Goal: Answer question/provide support: Share knowledge or assist other users

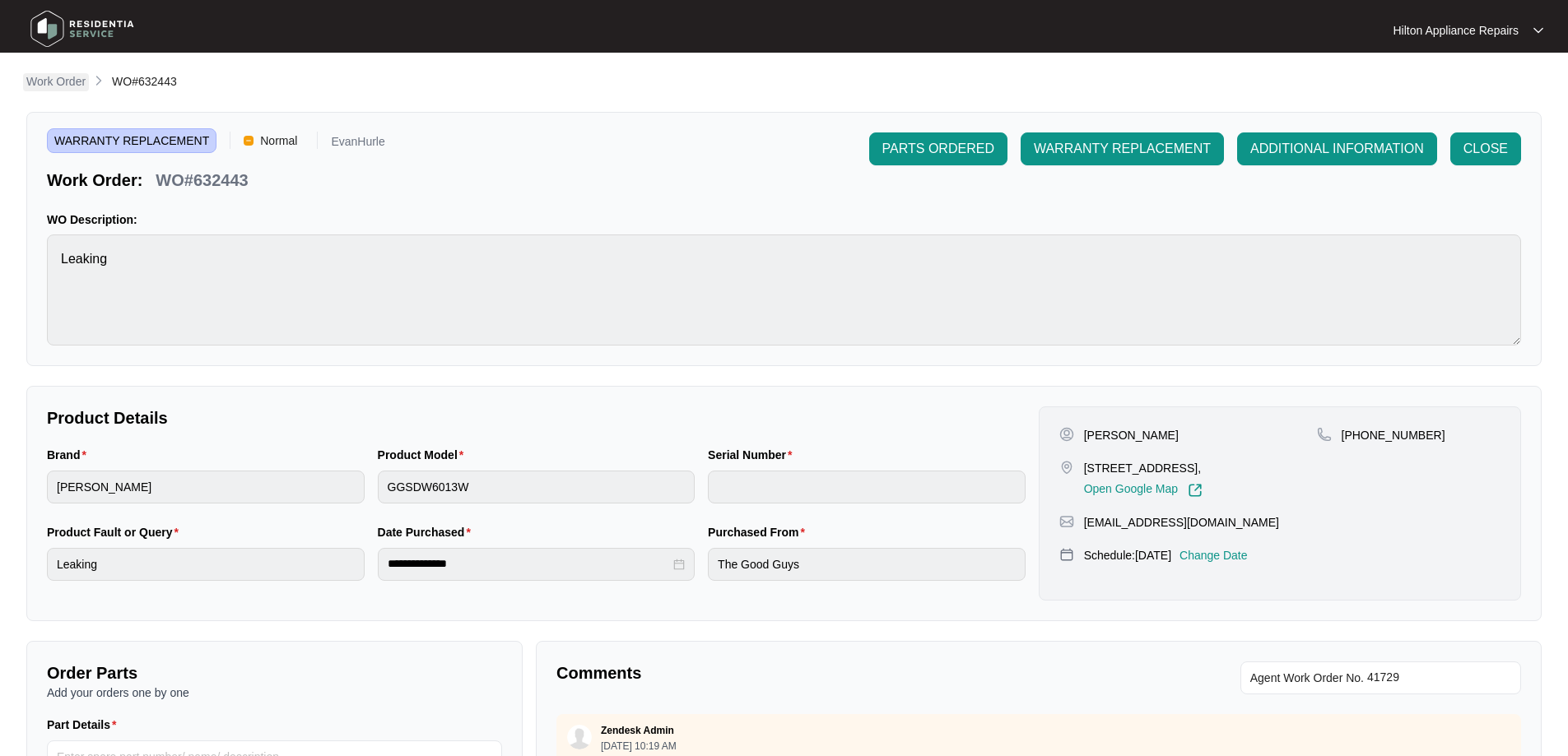
click at [61, 89] on link "Work Order" at bounding box center [55, 82] width 66 height 18
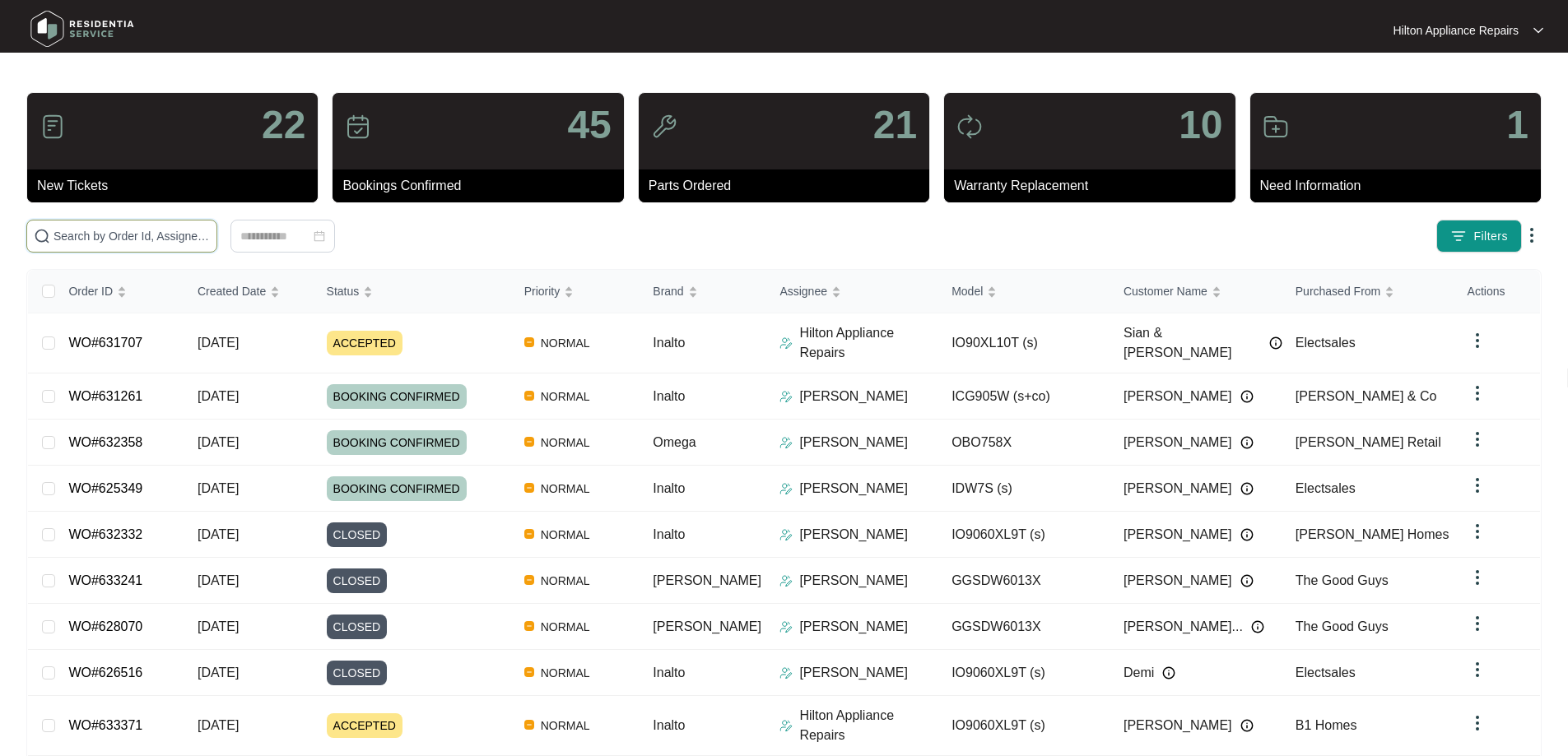
click at [158, 234] on input "text" at bounding box center [132, 236] width 157 height 18
type input "W"
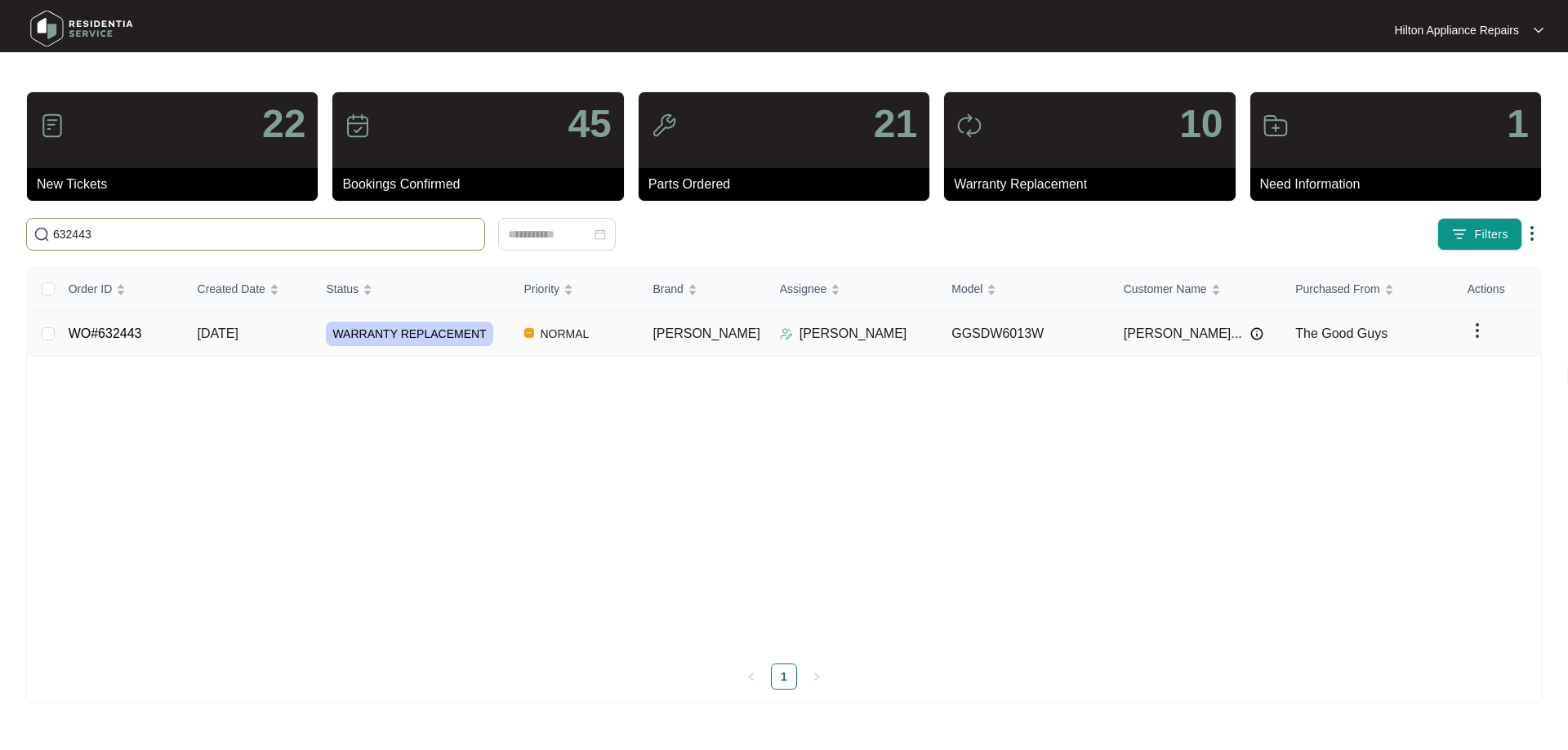
type input "632443"
click at [640, 339] on td "NORMAL" at bounding box center [575, 334] width 129 height 46
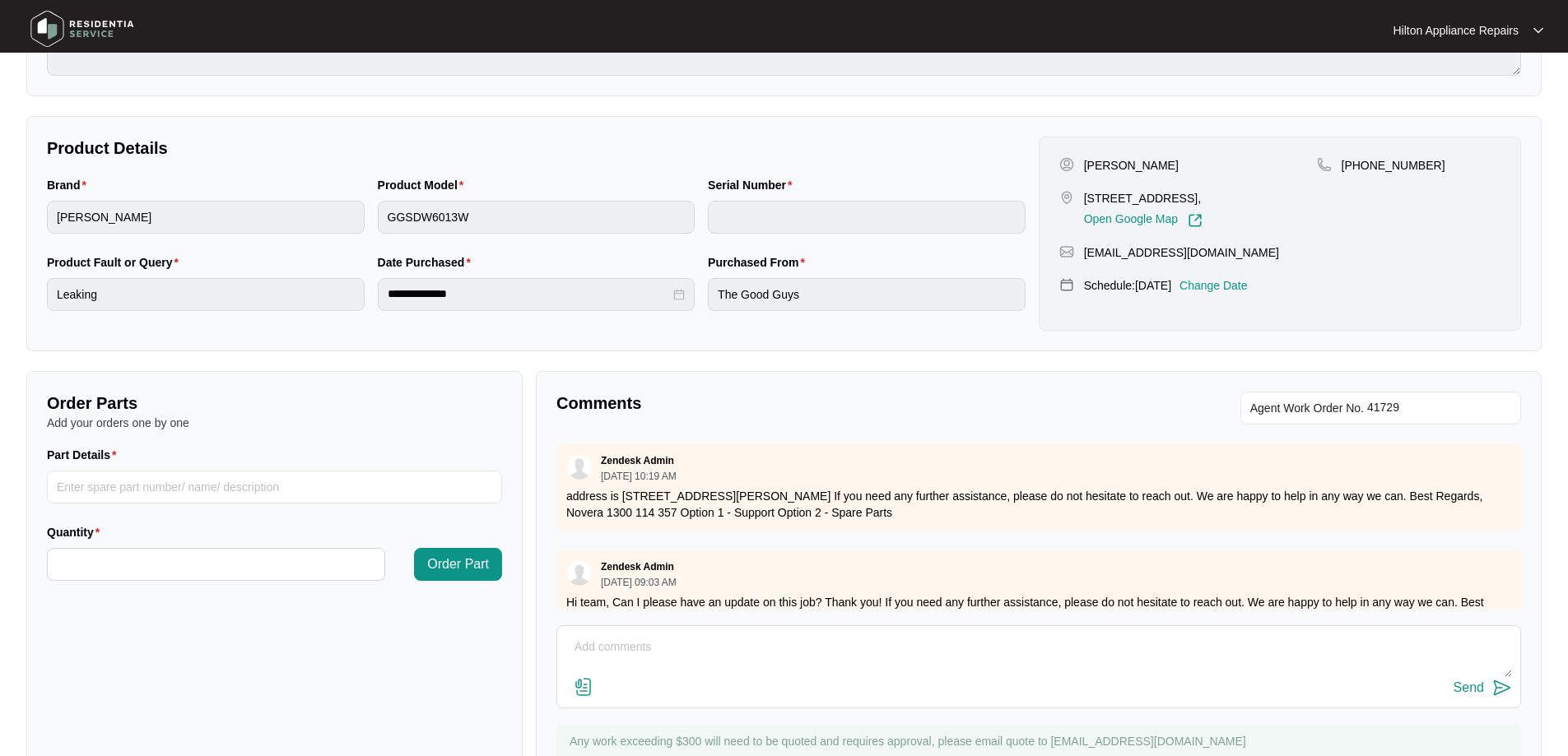
scroll to position [329, 0]
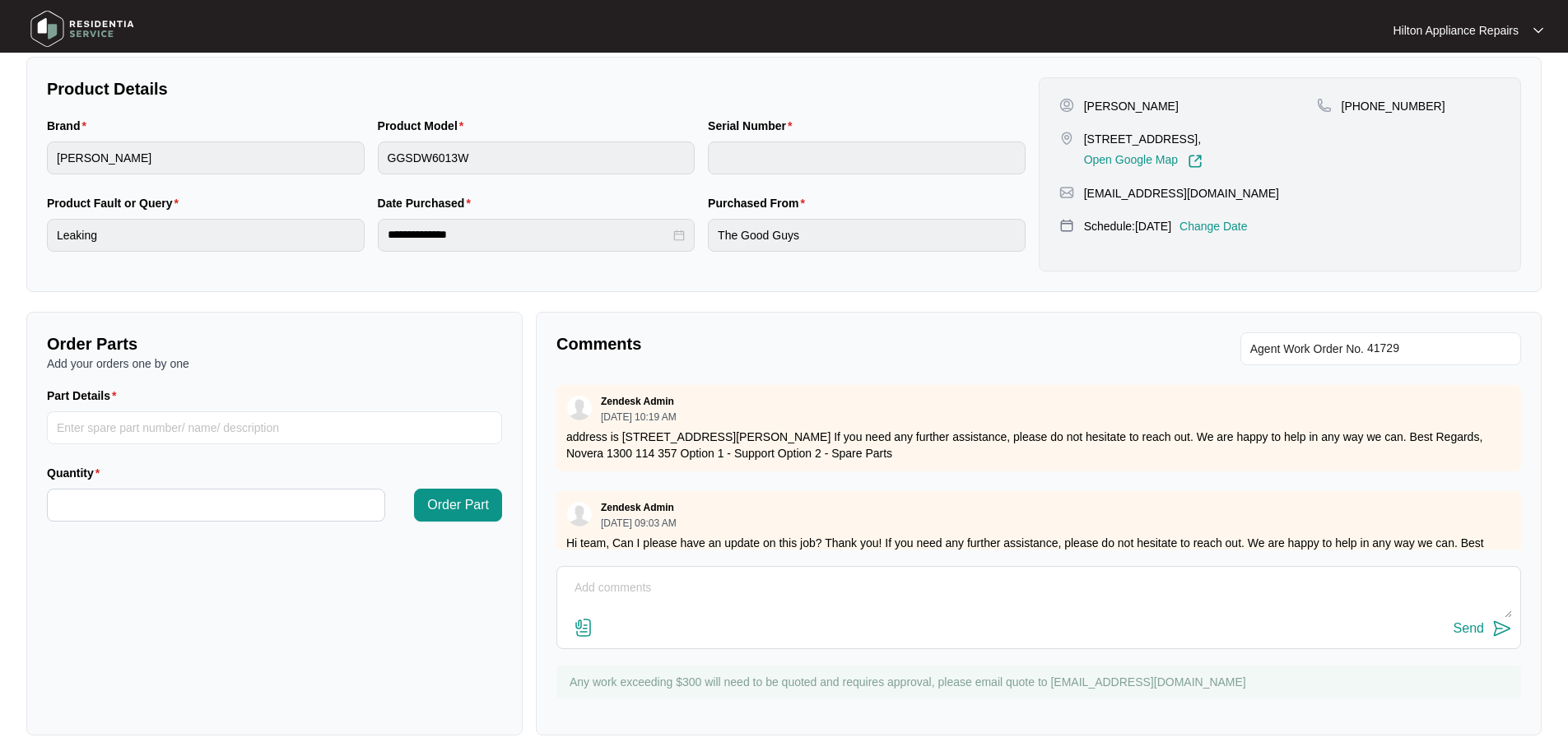
click at [1248, 229] on p "Change Date" at bounding box center [1214, 226] width 68 height 16
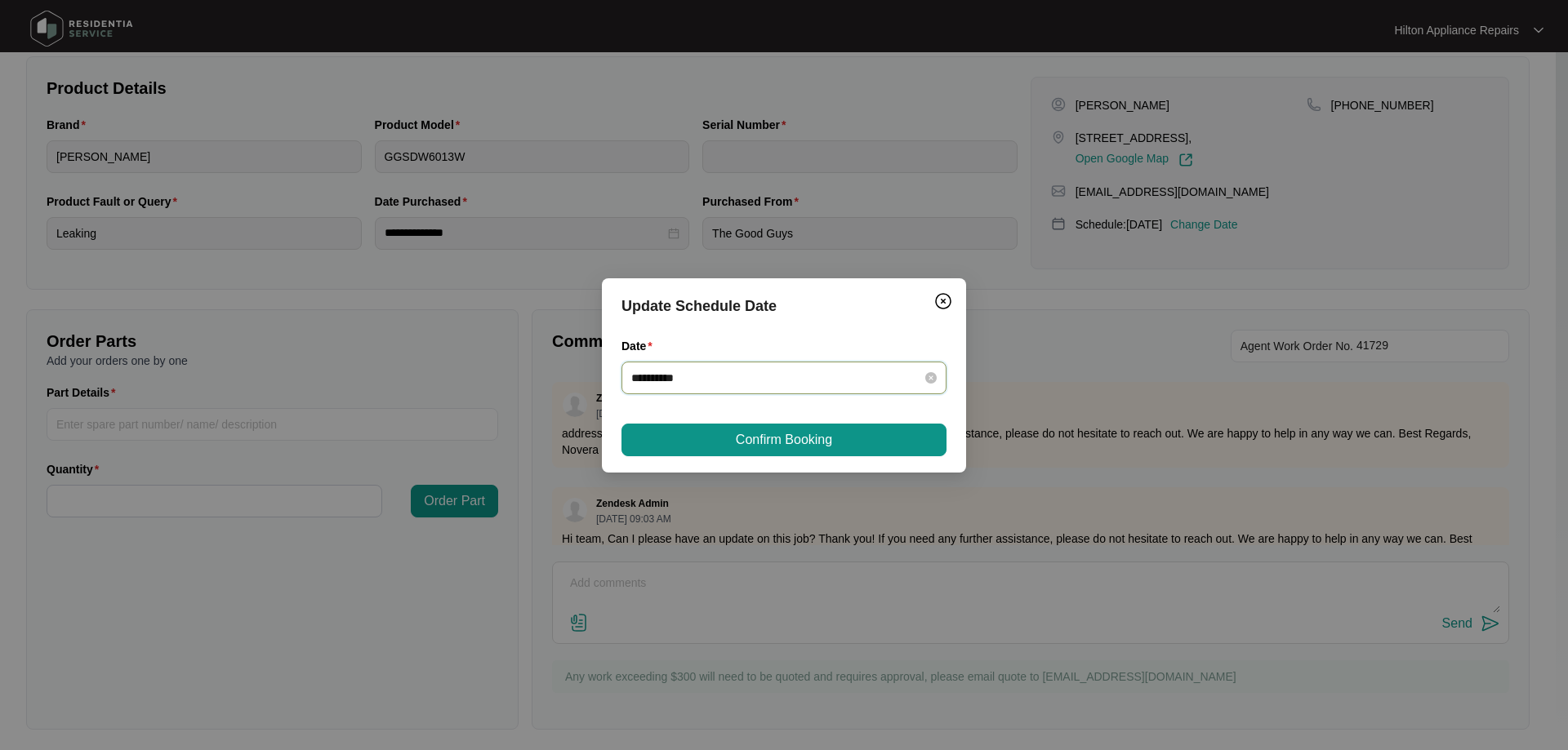
click at [891, 374] on input "**********" at bounding box center [774, 378] width 286 height 18
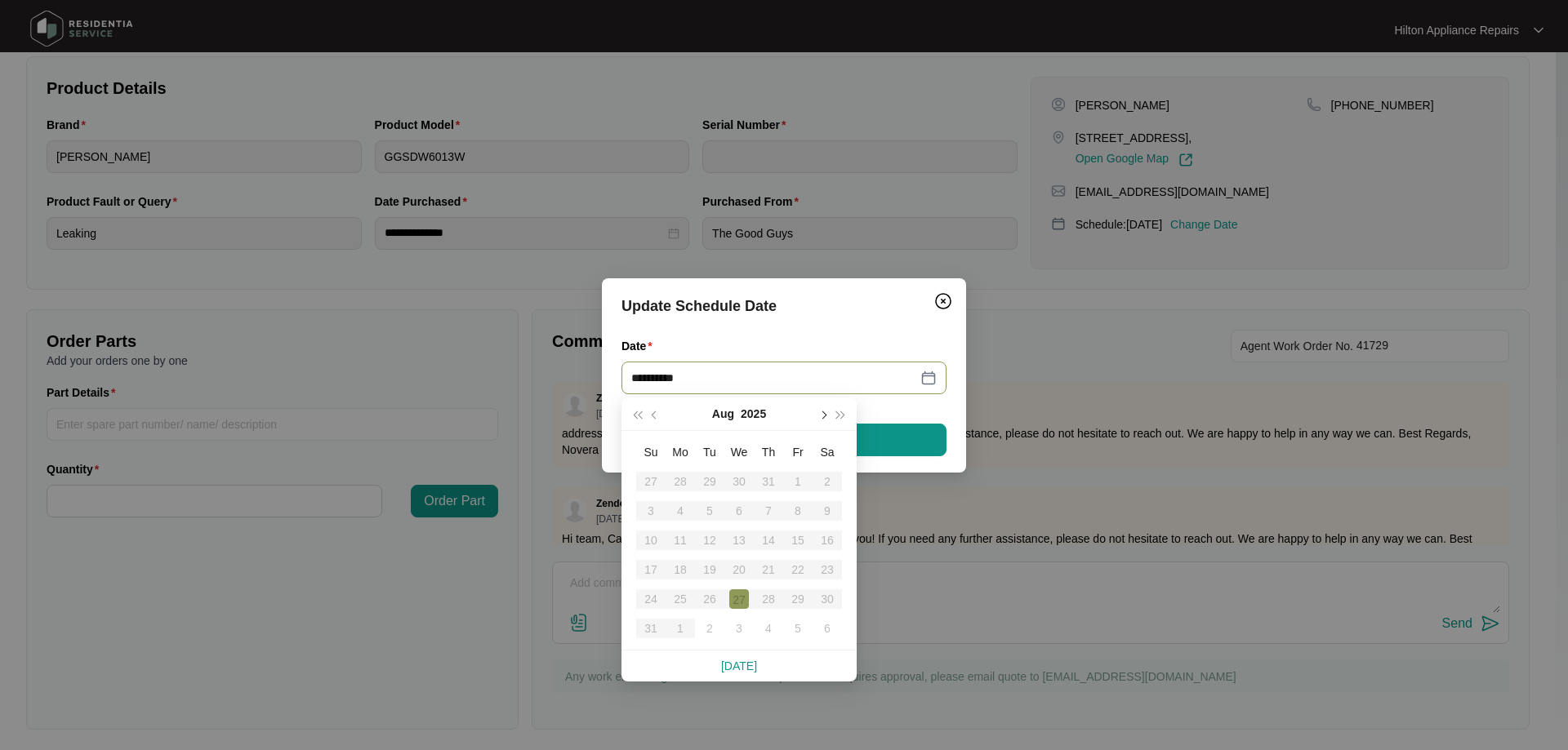
click at [830, 416] on button "button" at bounding box center [822, 414] width 18 height 33
type input "**********"
click at [738, 477] on div "3" at bounding box center [738, 481] width 19 height 19
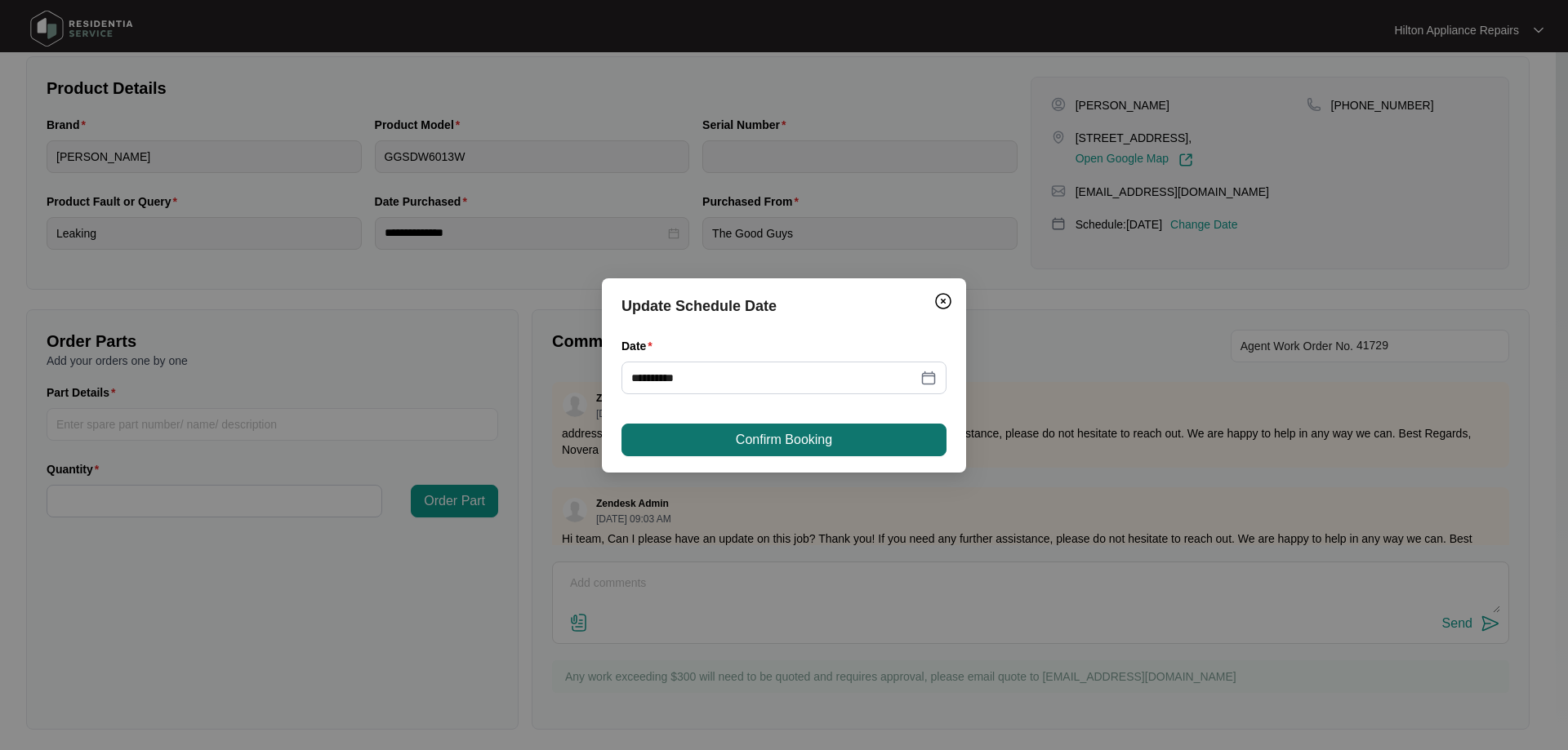
click at [772, 438] on span "Confirm Booking" at bounding box center [784, 439] width 96 height 19
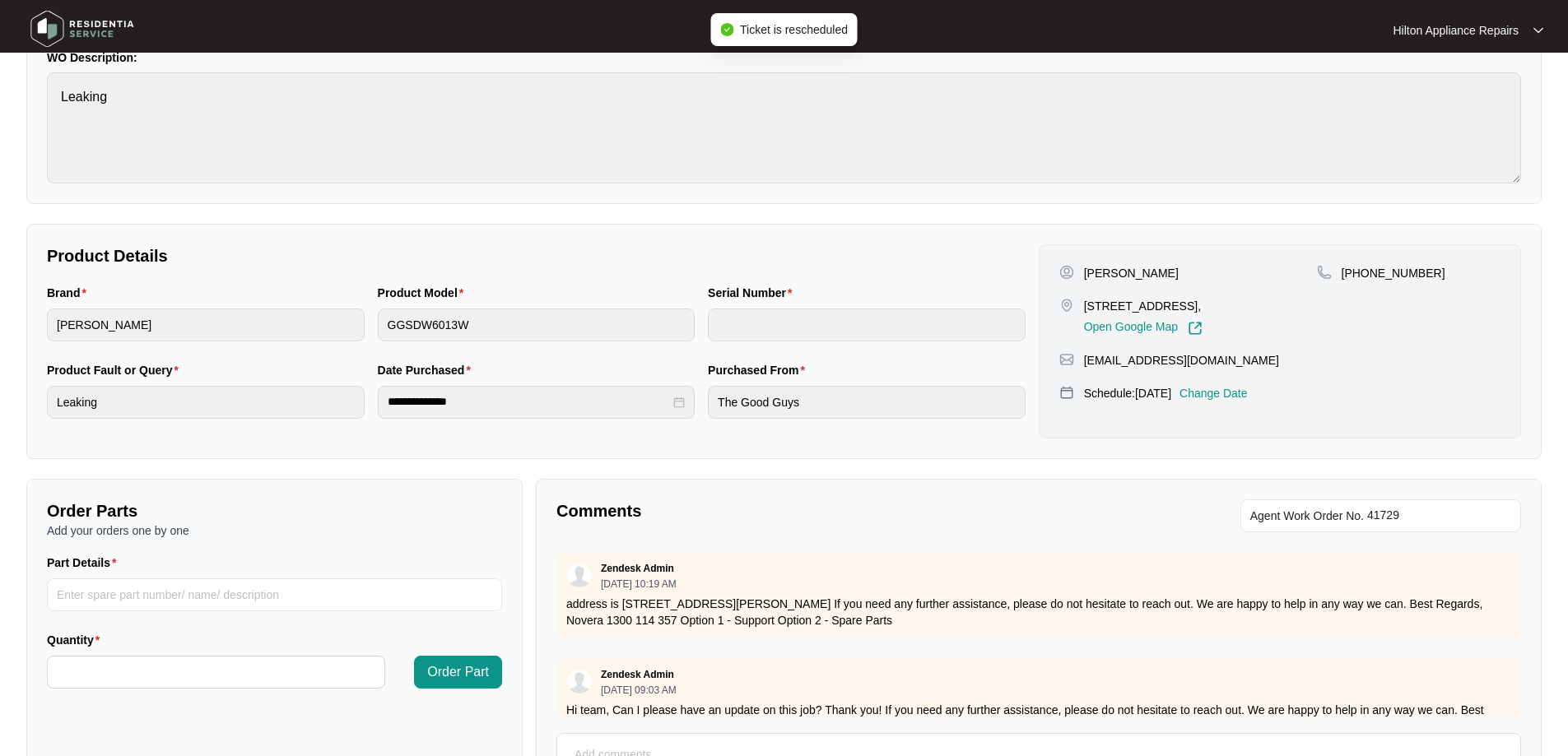
scroll to position [0, 0]
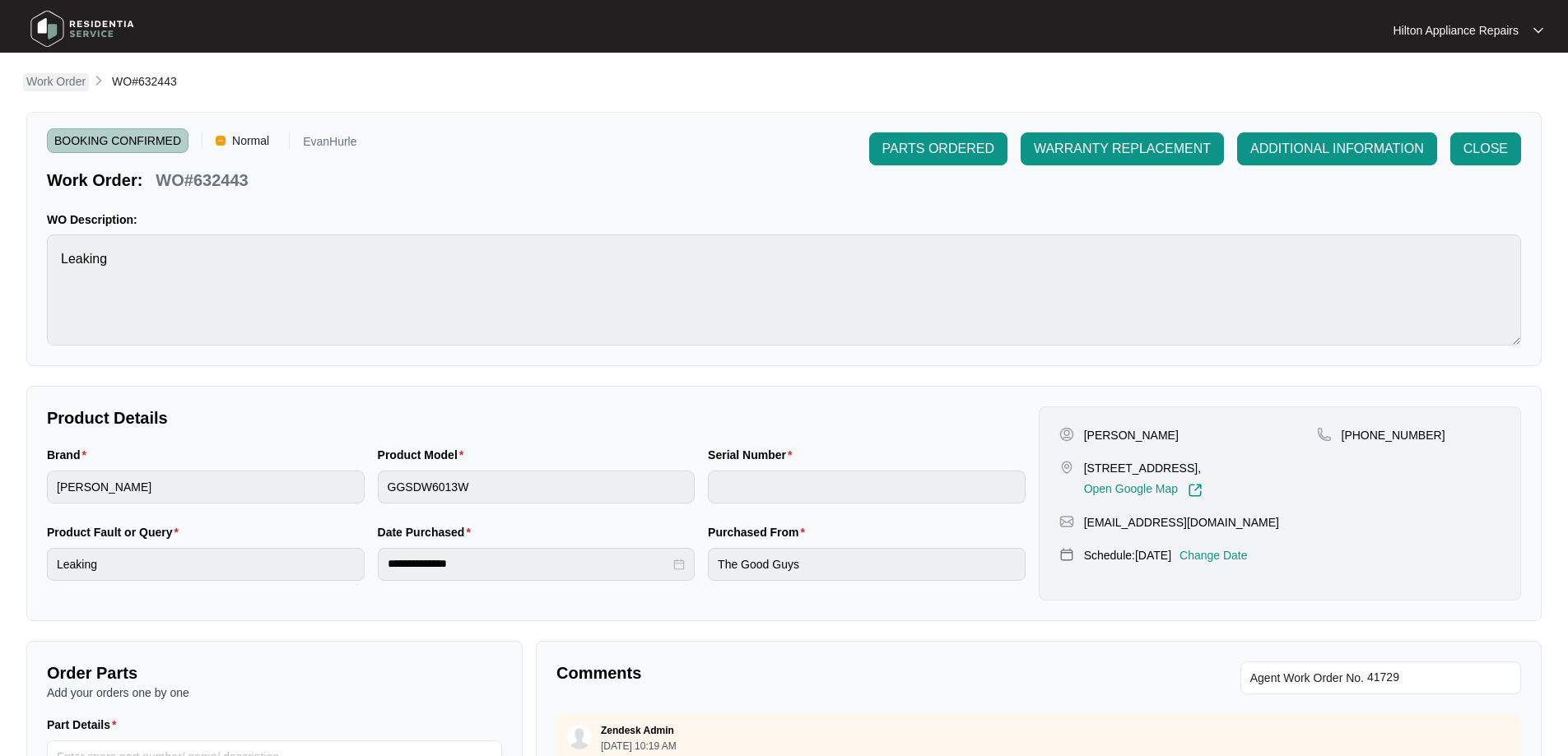
click at [50, 81] on p "Work Order" at bounding box center [56, 81] width 60 height 16
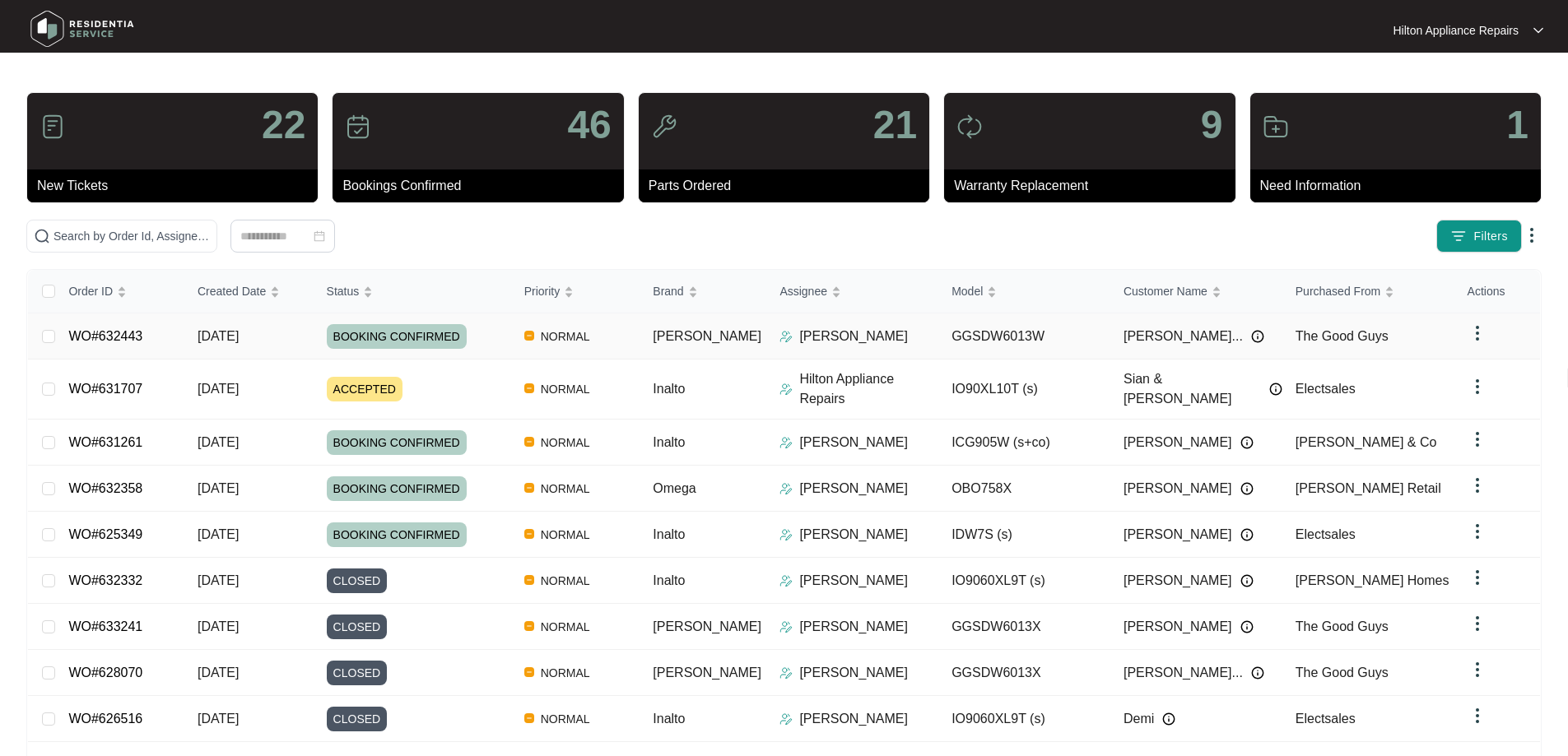
click at [779, 338] on img at bounding box center [785, 336] width 13 height 13
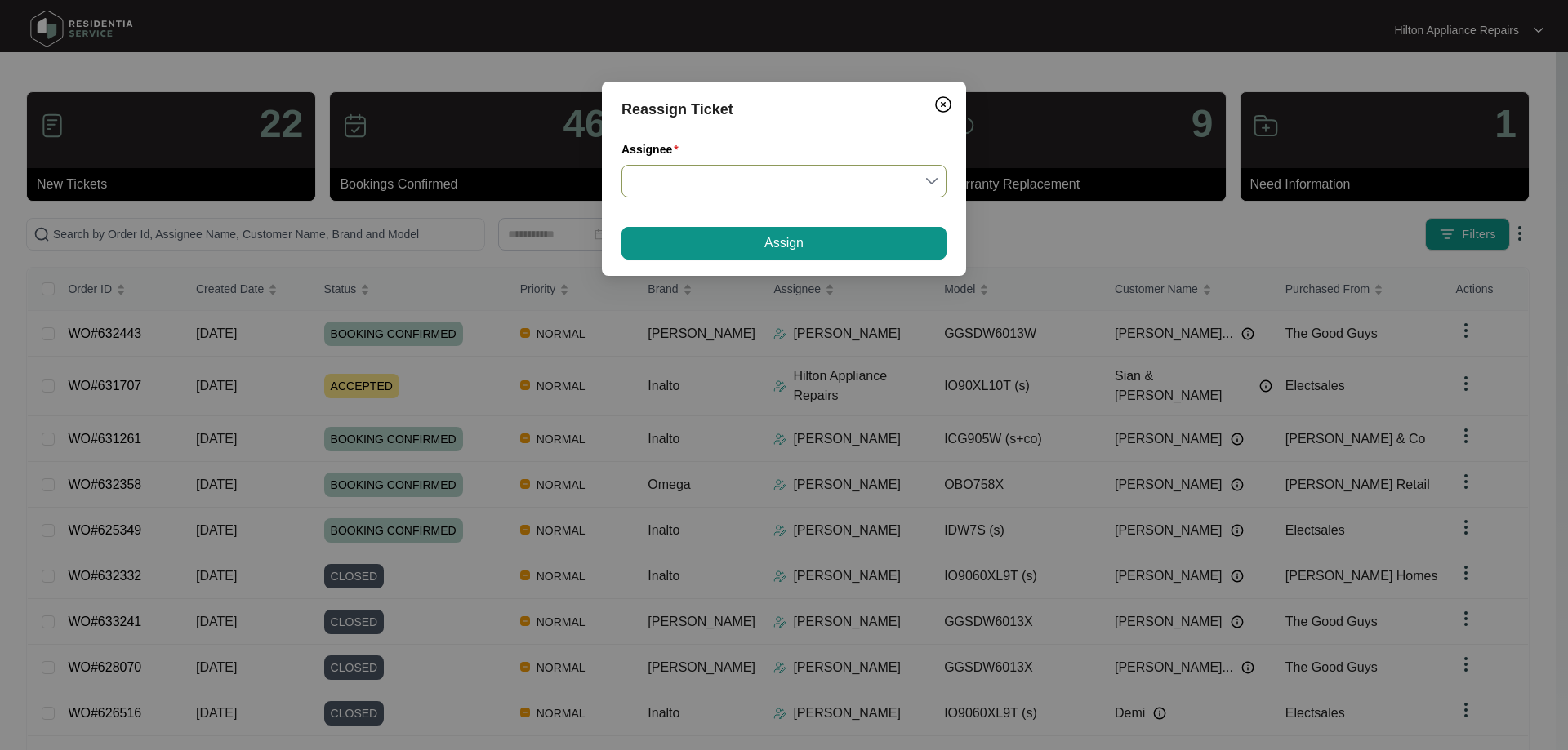
click at [779, 178] on input "Assignee" at bounding box center [784, 181] width 306 height 31
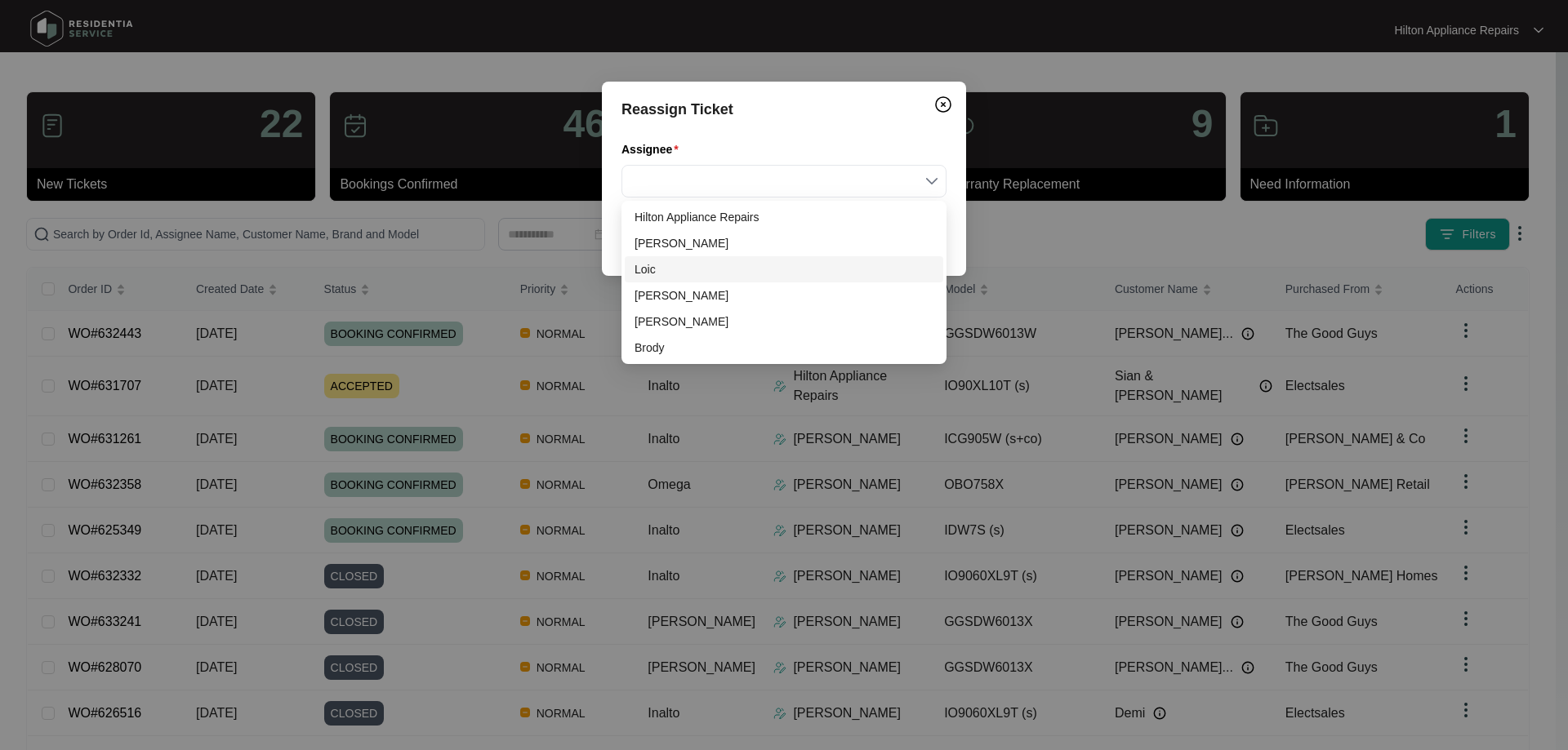
click at [683, 265] on div "Loic" at bounding box center [784, 269] width 299 height 18
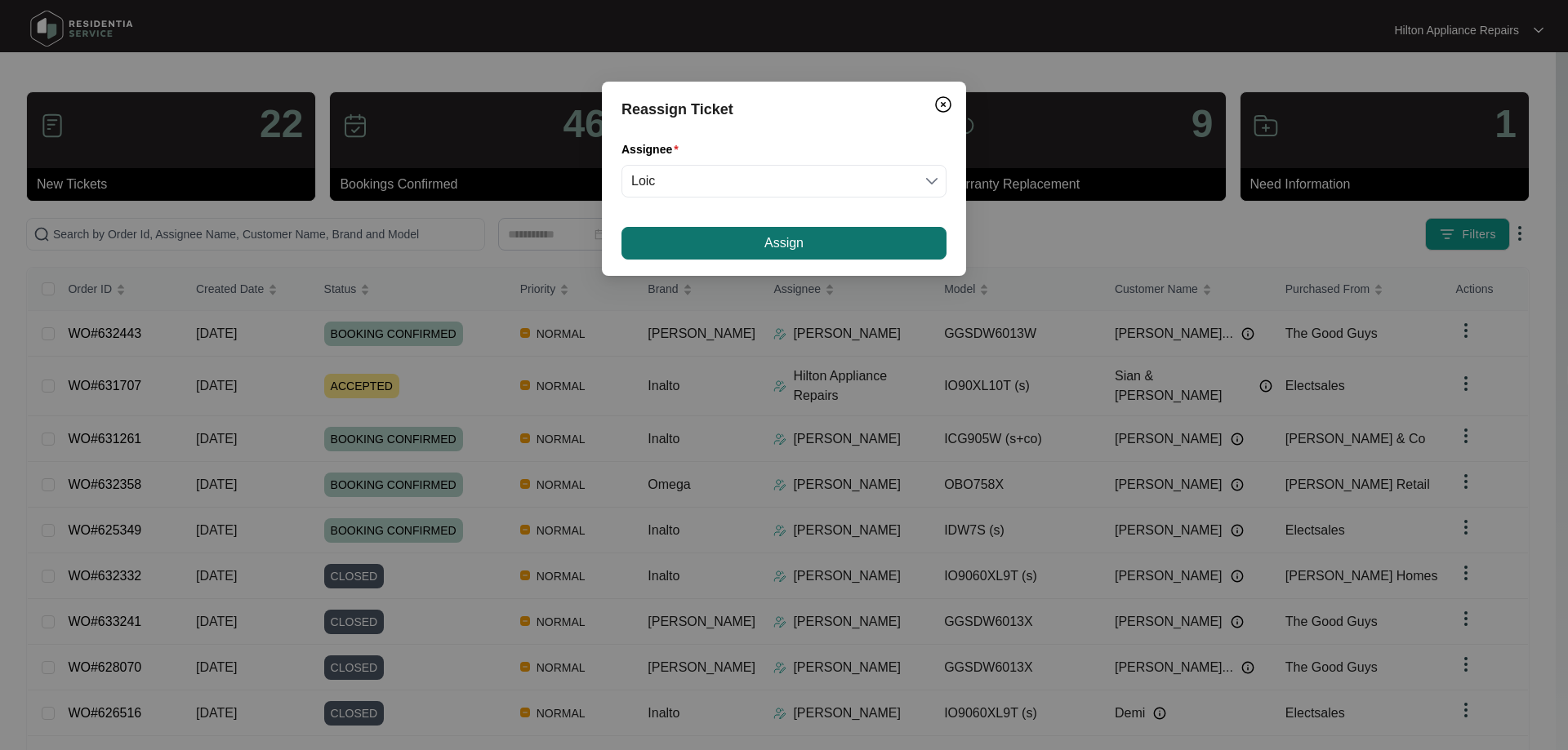
click at [773, 239] on span "Assign" at bounding box center [784, 242] width 39 height 19
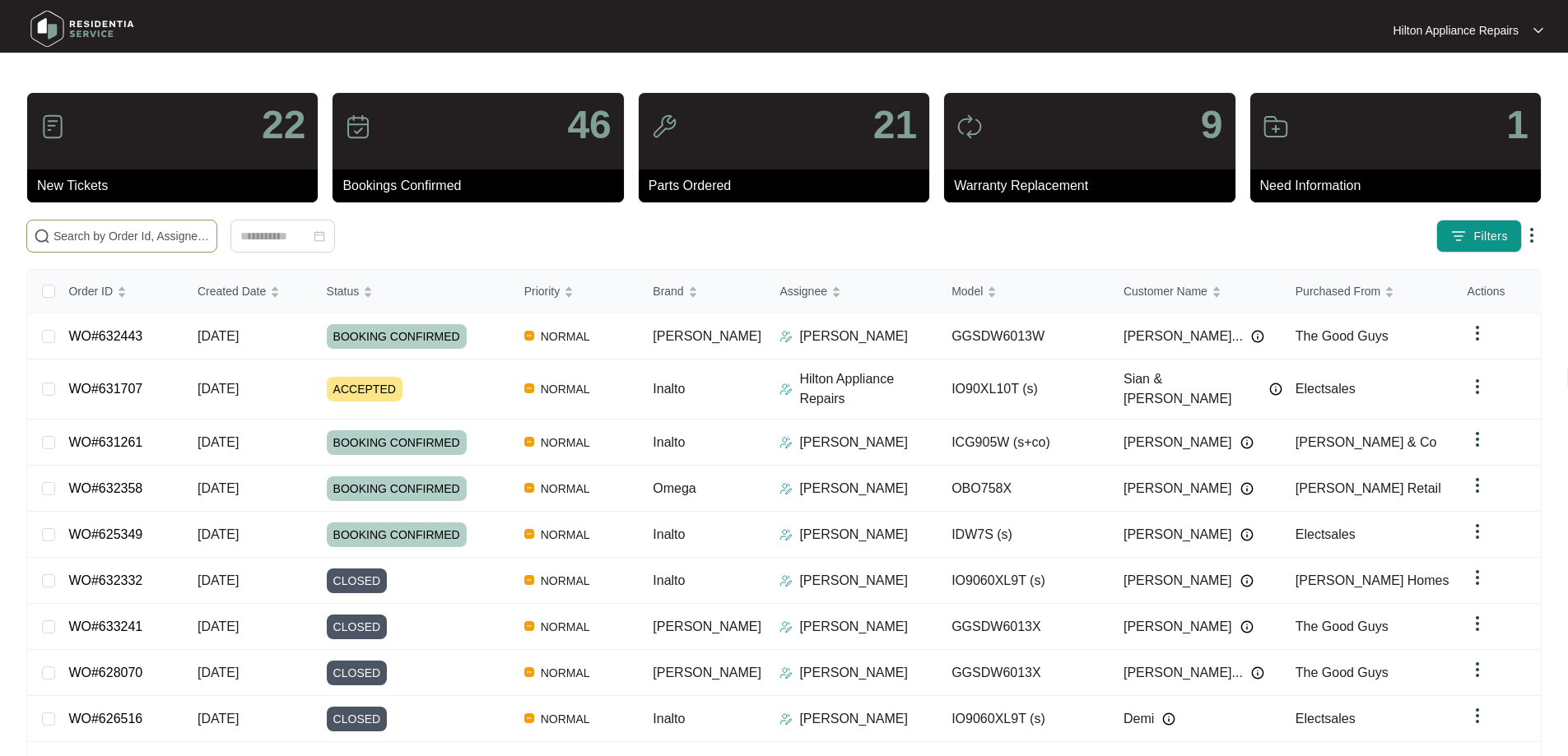
click at [210, 235] on input "text" at bounding box center [132, 236] width 157 height 18
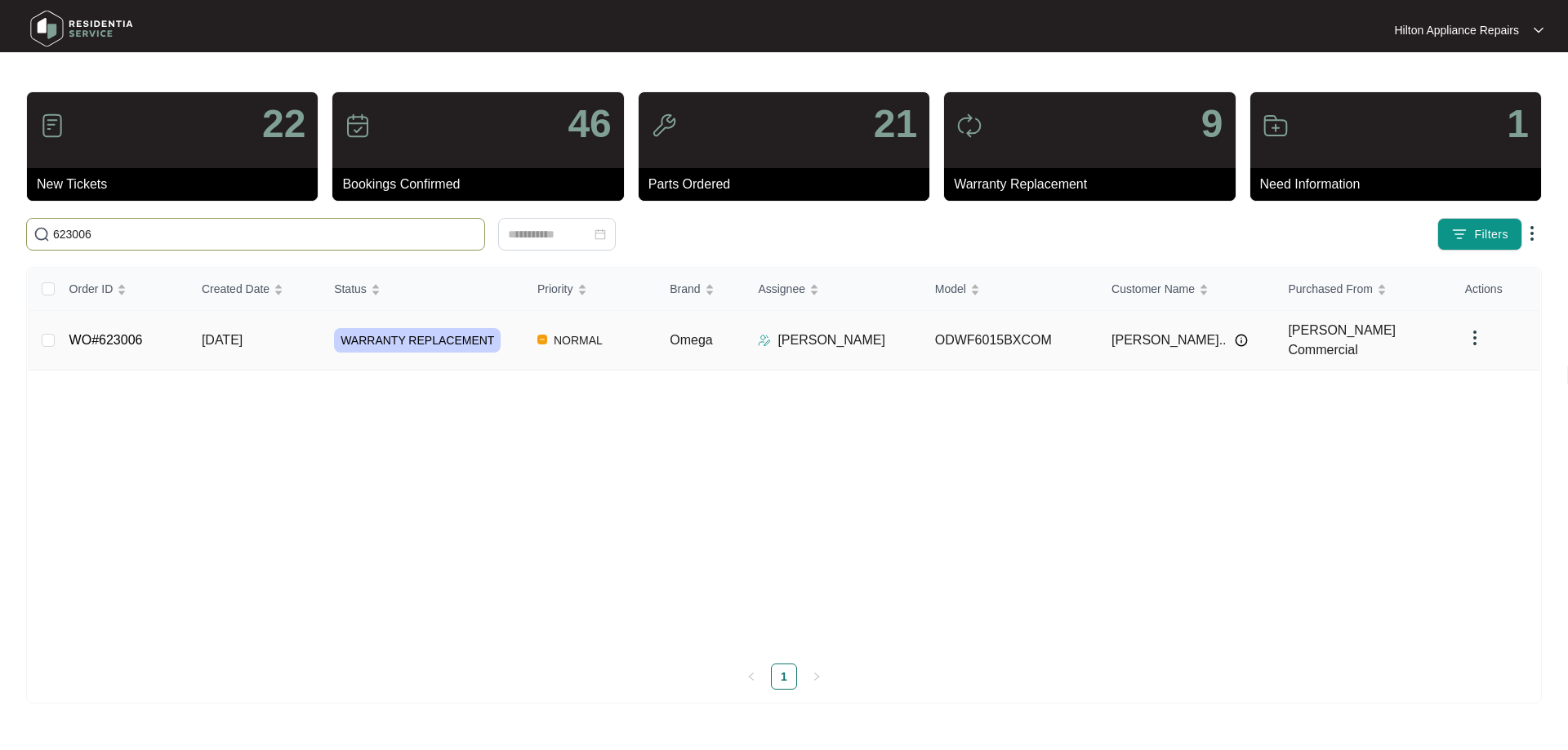
type input "623006"
click at [634, 334] on td "NORMAL" at bounding box center [591, 340] width 133 height 60
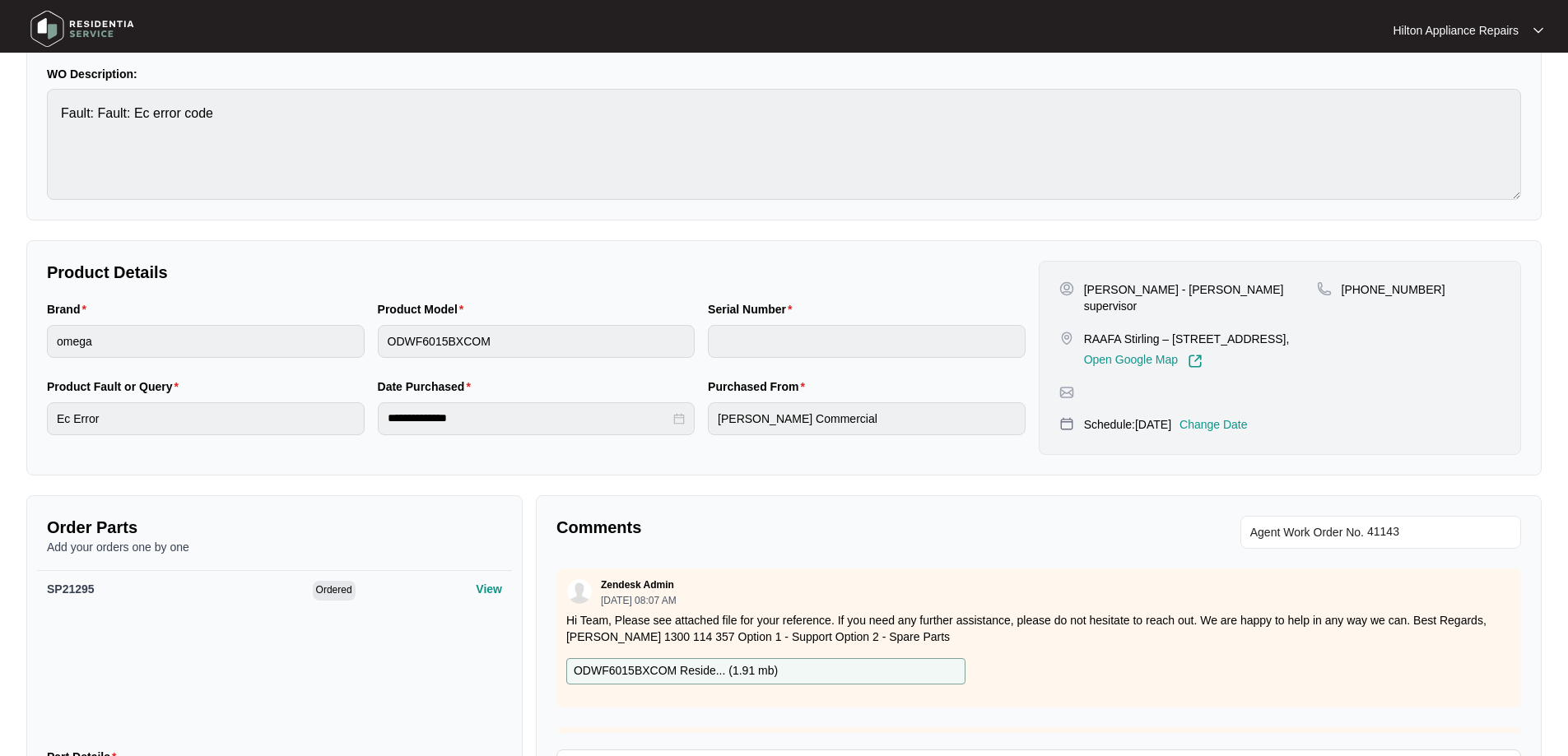
scroll to position [247, 0]
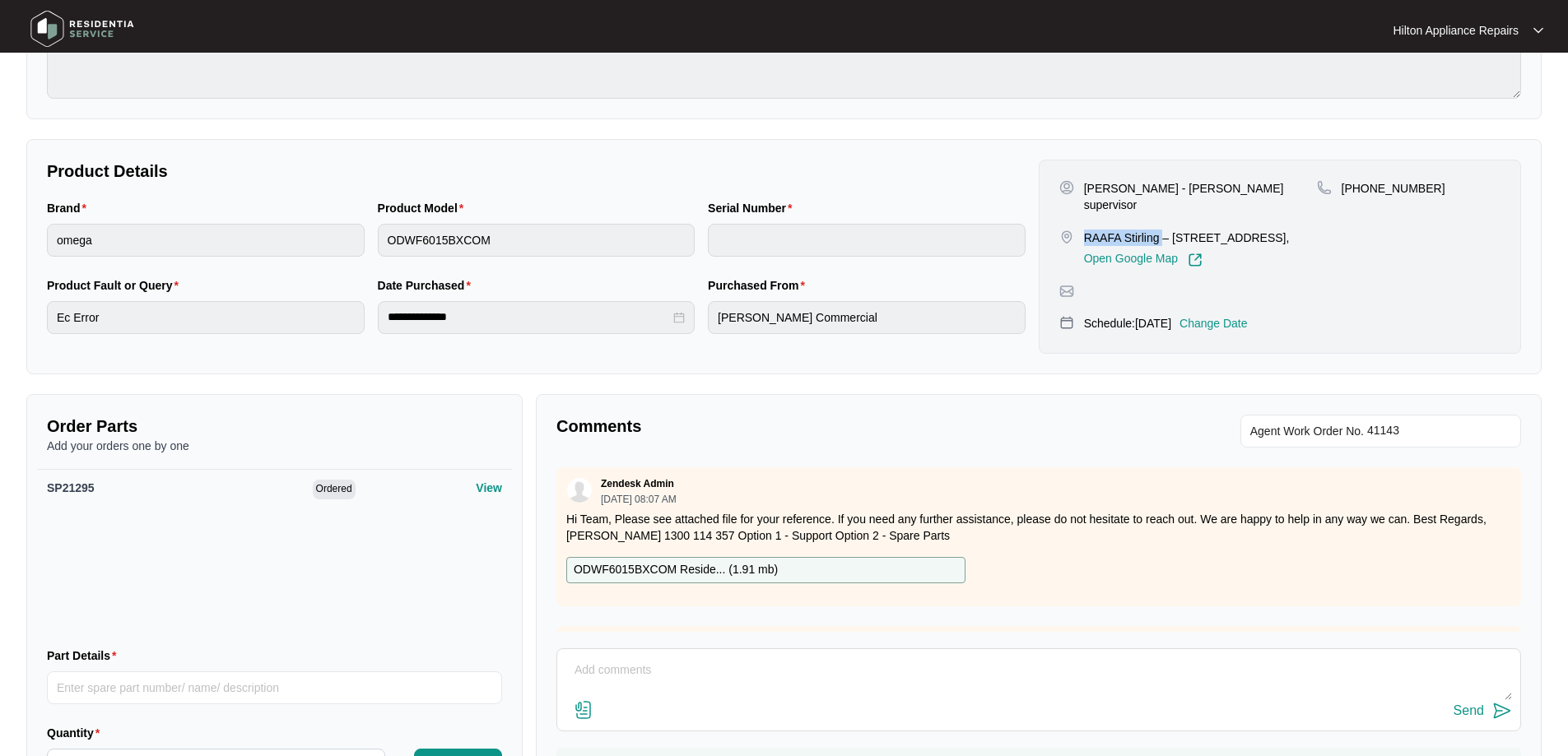
drag, startPoint x: 1162, startPoint y: 223, endPoint x: 1086, endPoint y: 222, distance: 76.0
click at [1086, 230] on p "RAAFA Stirling – [STREET_ADDRESS]," at bounding box center [1187, 238] width 206 height 16
copy p "[PERSON_NAME]"
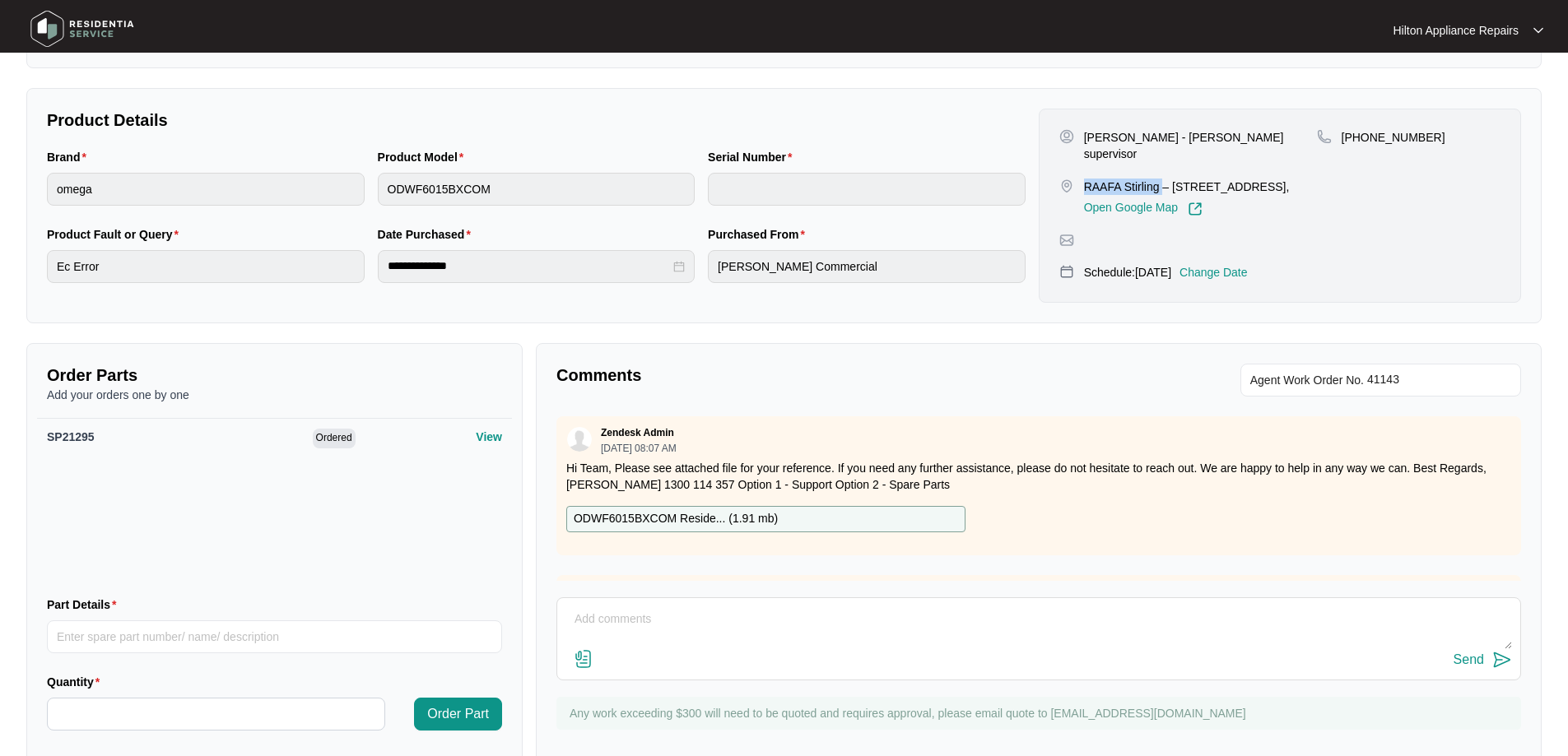
scroll to position [339, 0]
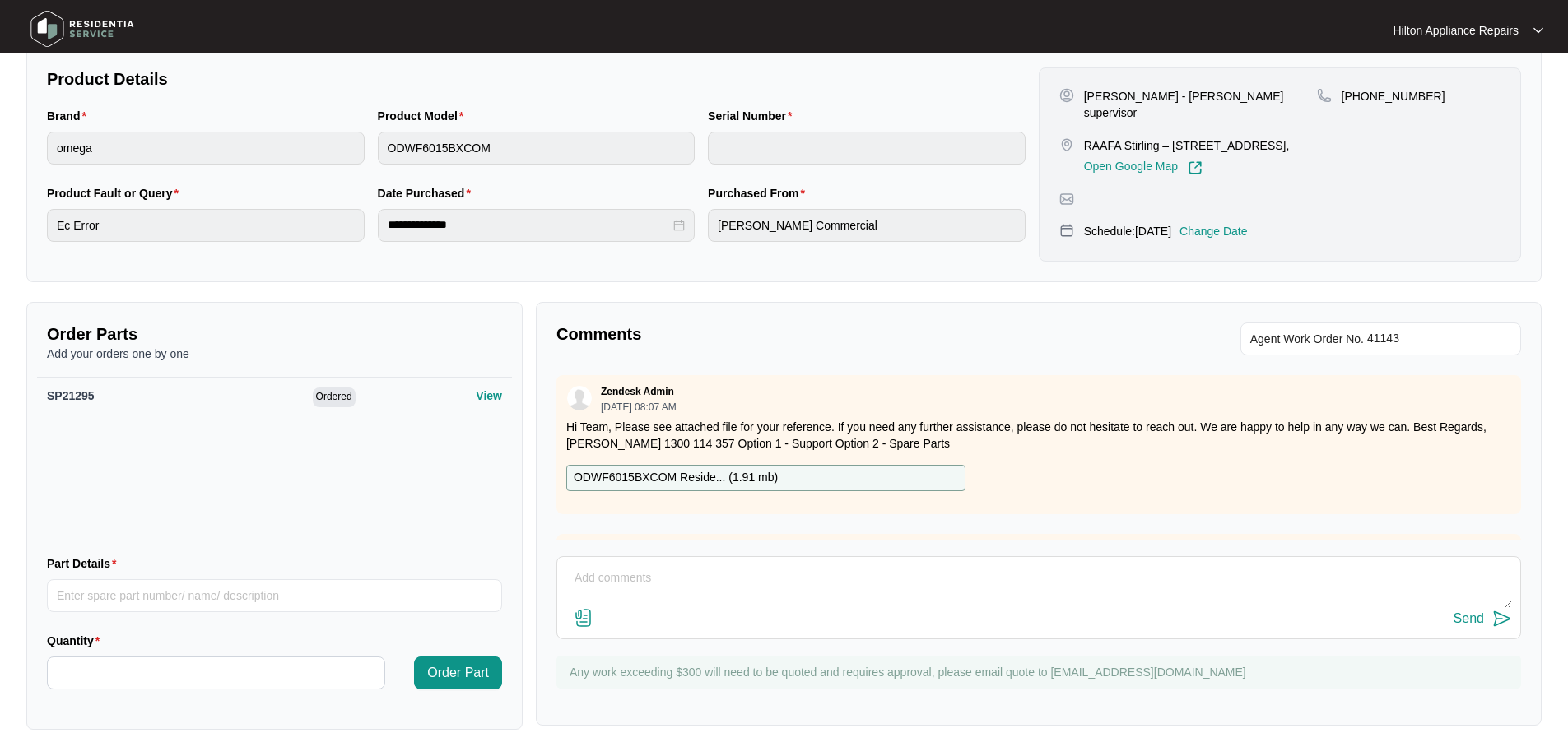
click at [720, 563] on div "Send" at bounding box center [1038, 598] width 965 height 83
click at [724, 579] on textarea at bounding box center [1039, 587] width 947 height 43
type textarea "Hey Team, The contact number for this job is now disconnected. Have you been pr…"
click at [1470, 613] on div "Send" at bounding box center [1469, 618] width 31 height 14
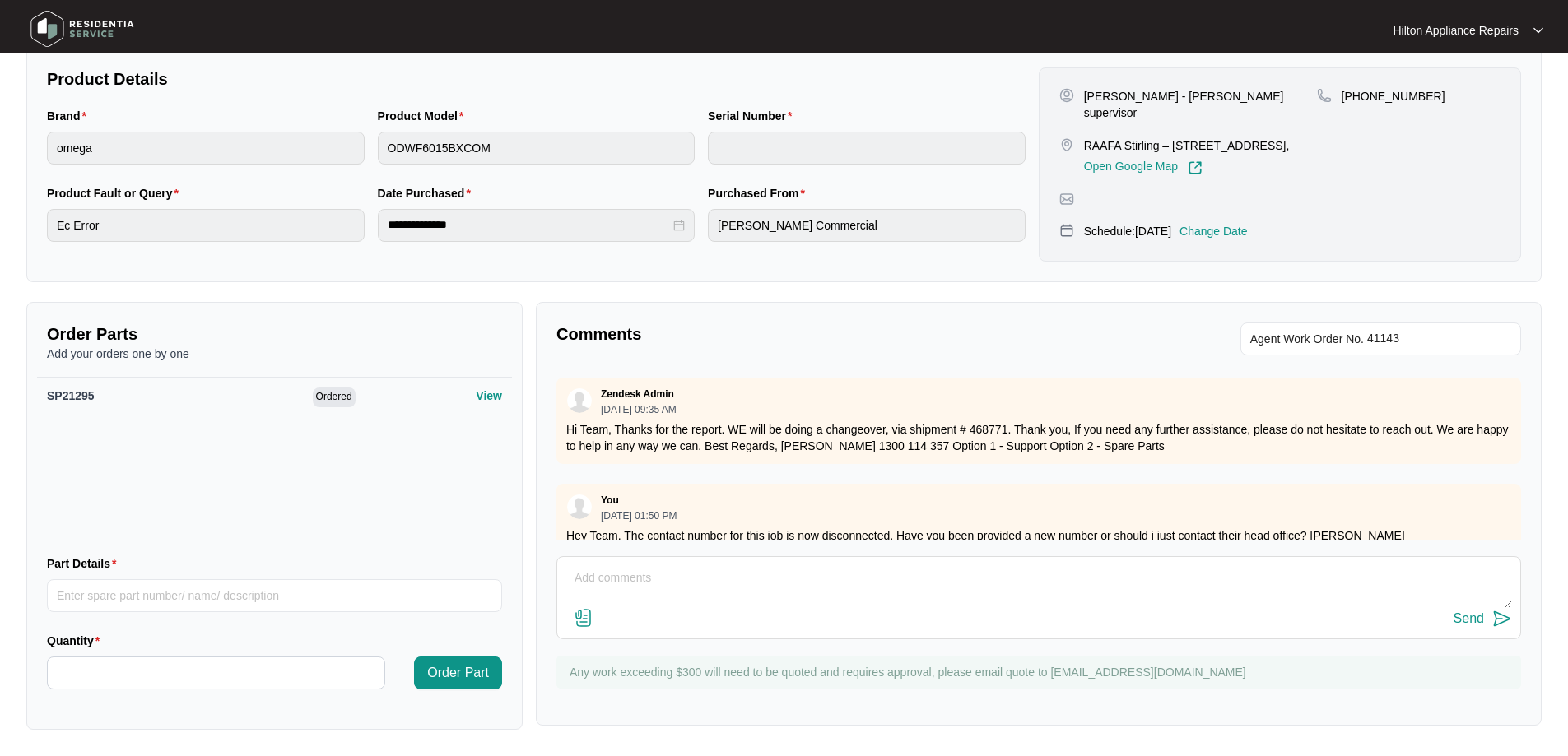
scroll to position [1028, 0]
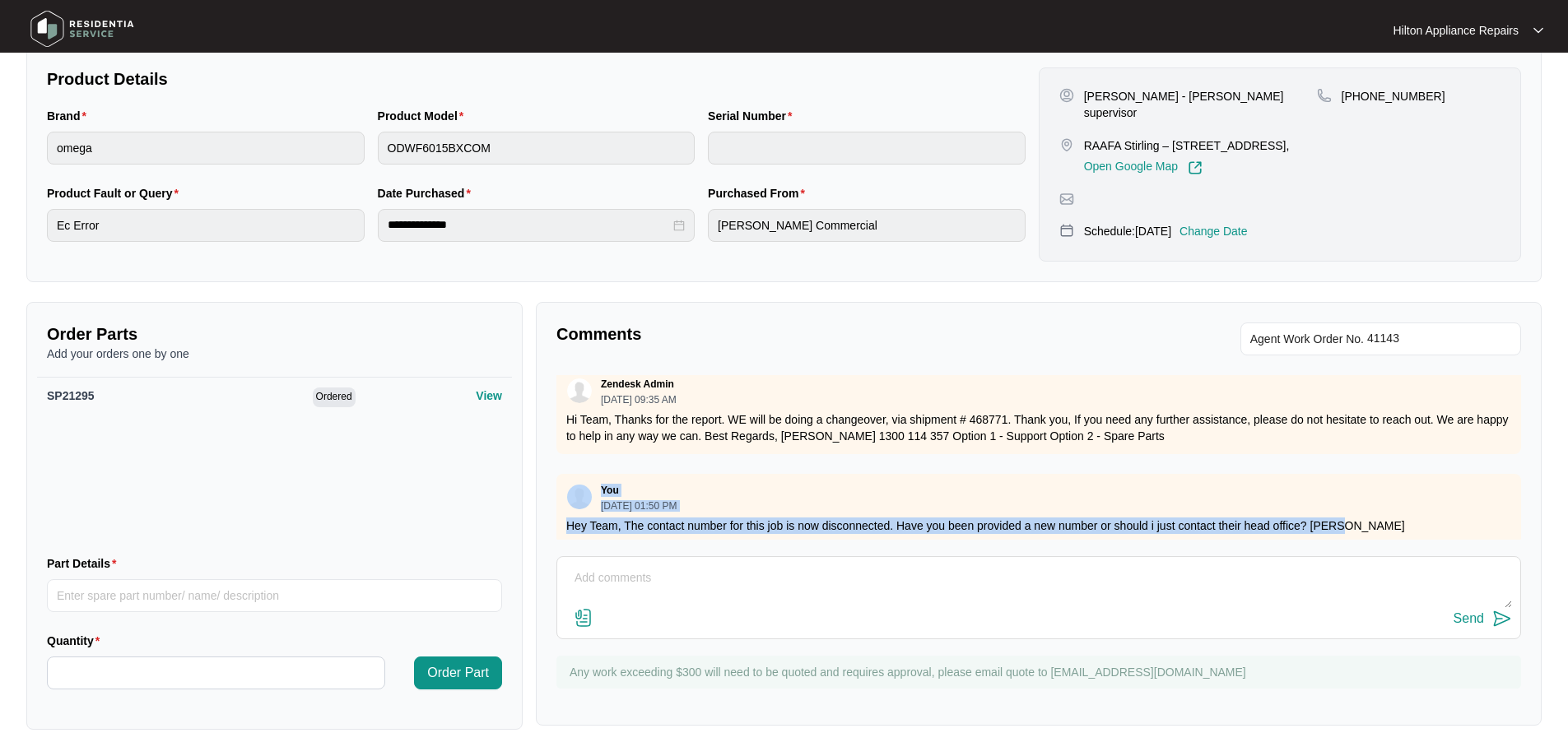
drag, startPoint x: 1351, startPoint y: 514, endPoint x: 555, endPoint y: 480, distance: 796.7
click at [556, 480] on div "You [DATE] 01:50 PM Hey Team, The contact number for this job is now disconnect…" at bounding box center [1038, 509] width 965 height 70
copy div "You [DATE] 01:50 PM Hey Team, The contact number for this job is now disconnect…"
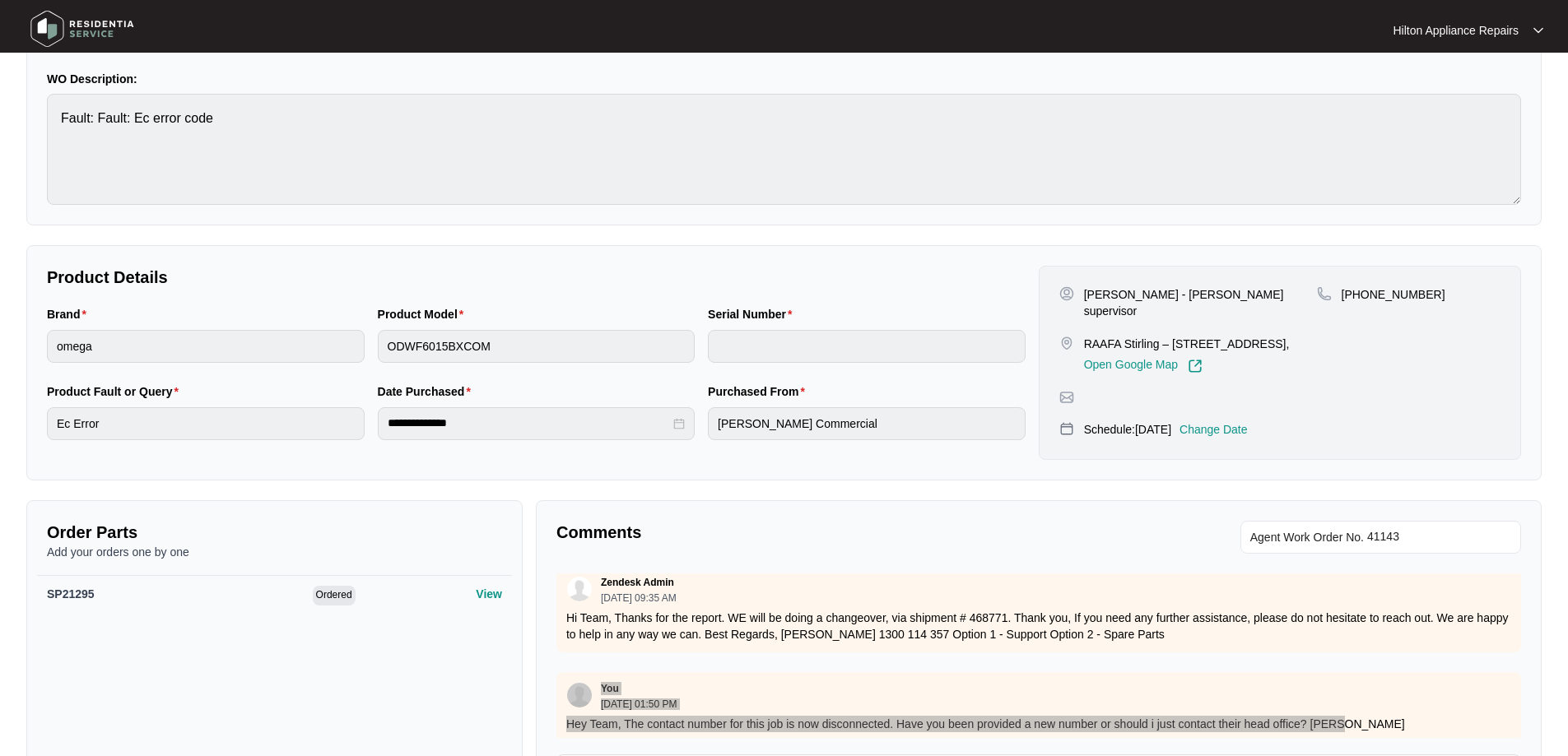
scroll to position [0, 0]
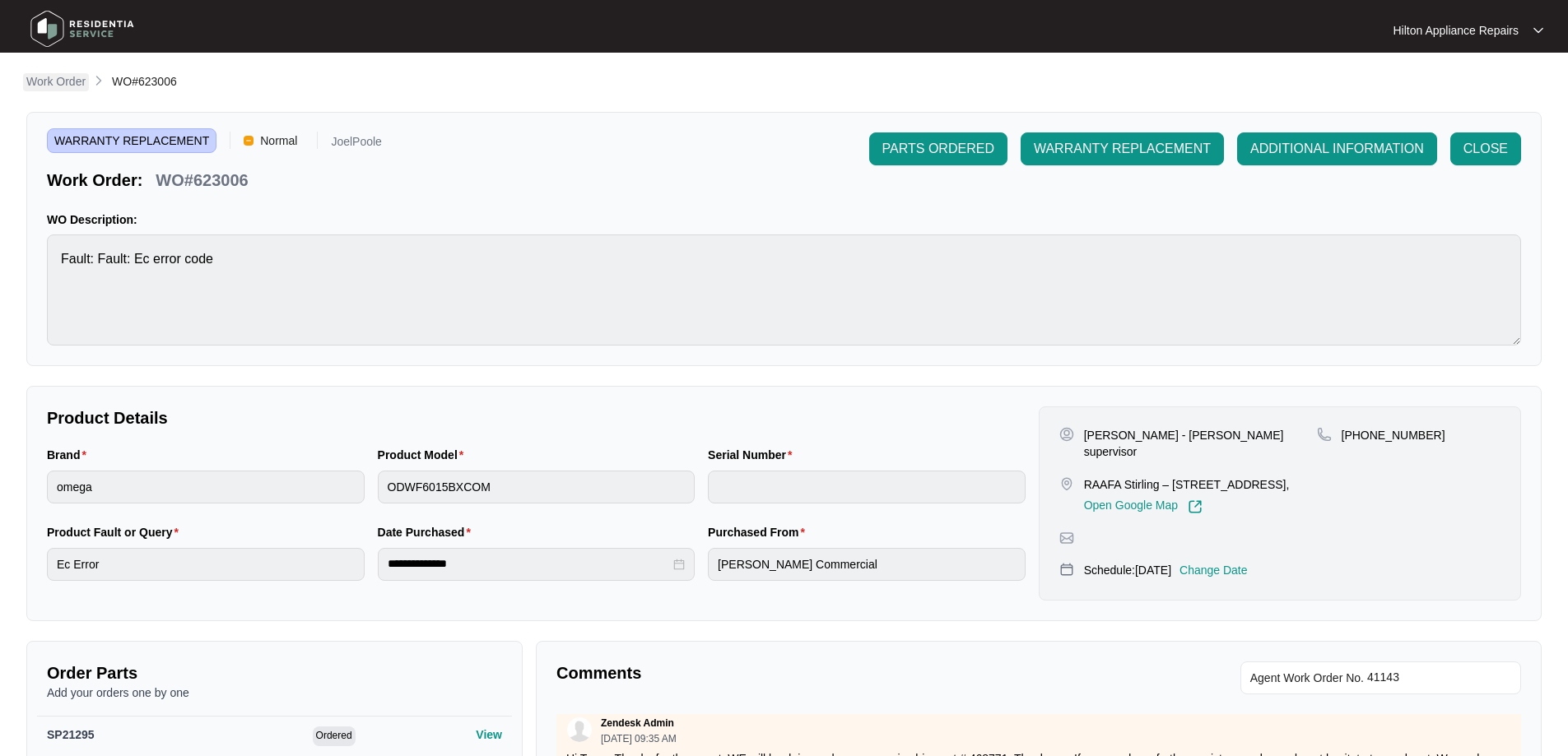
click at [44, 77] on p "Work Order" at bounding box center [56, 81] width 60 height 16
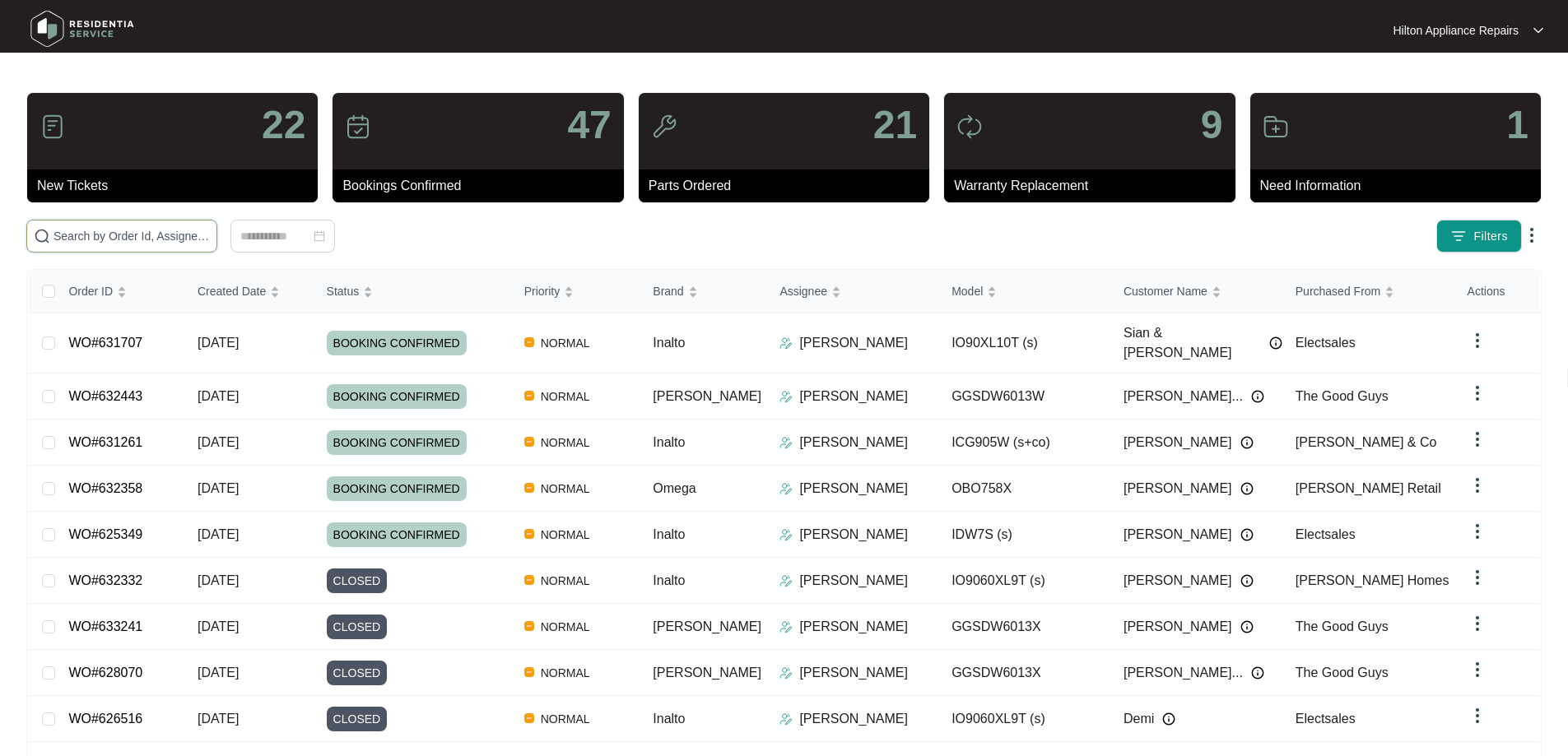
click at [155, 236] on input "text" at bounding box center [132, 236] width 157 height 18
click at [210, 233] on input "text" at bounding box center [132, 236] width 157 height 18
click at [210, 238] on input "text" at bounding box center [132, 236] width 157 height 18
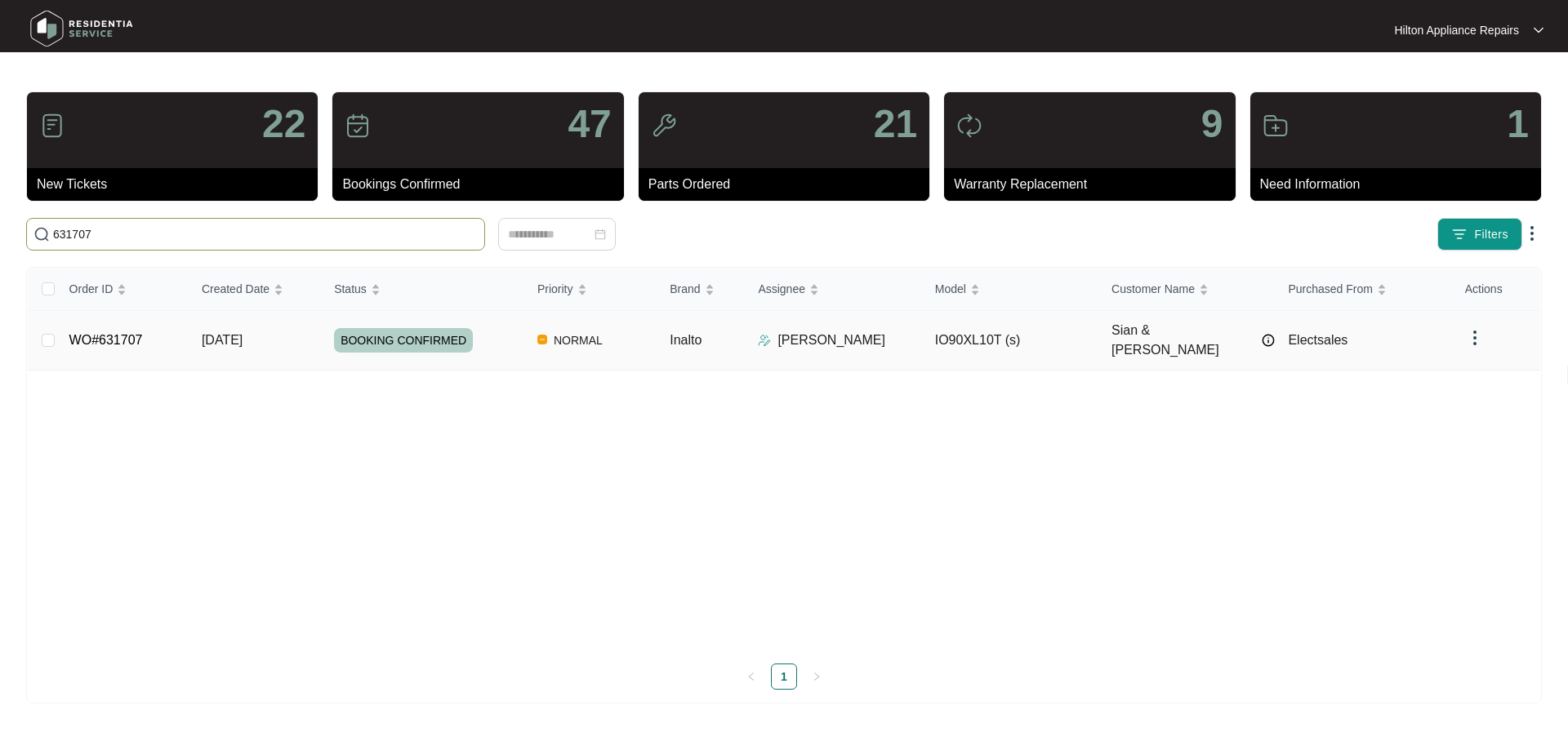
type input "631707"
click at [632, 333] on td "NORMAL" at bounding box center [591, 340] width 133 height 60
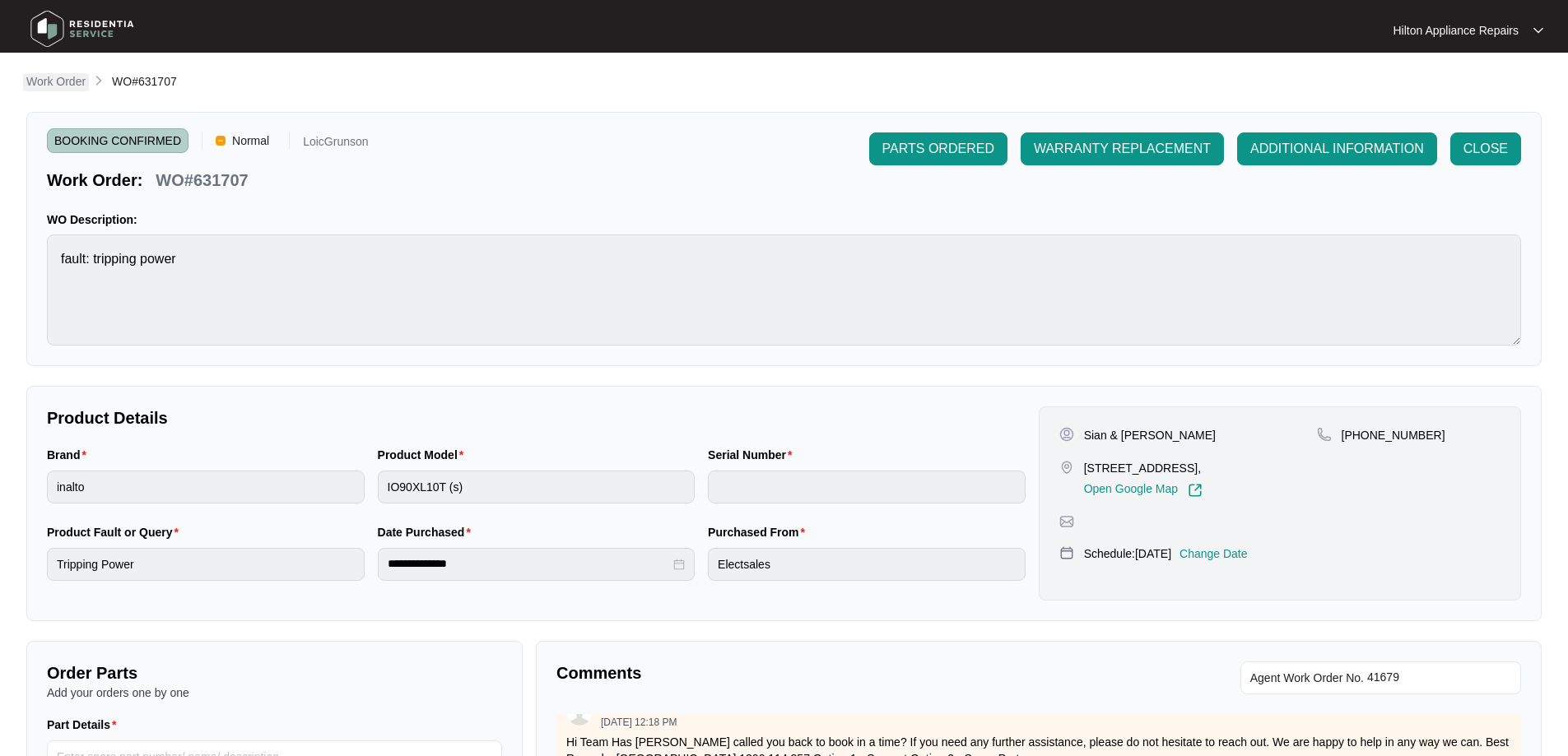
click at [60, 76] on p "Work Order" at bounding box center [56, 81] width 60 height 16
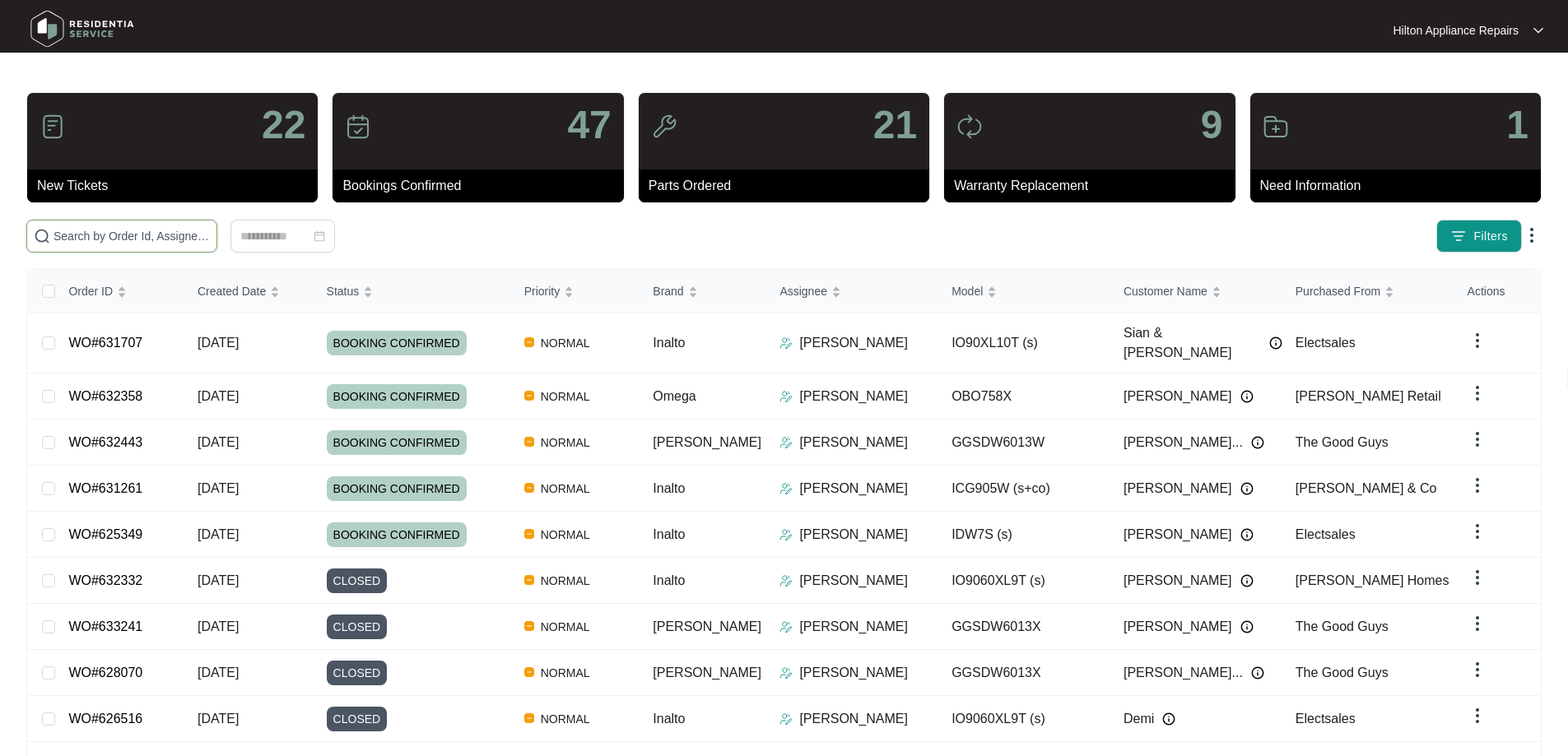
click at [210, 239] on input "text" at bounding box center [132, 236] width 157 height 18
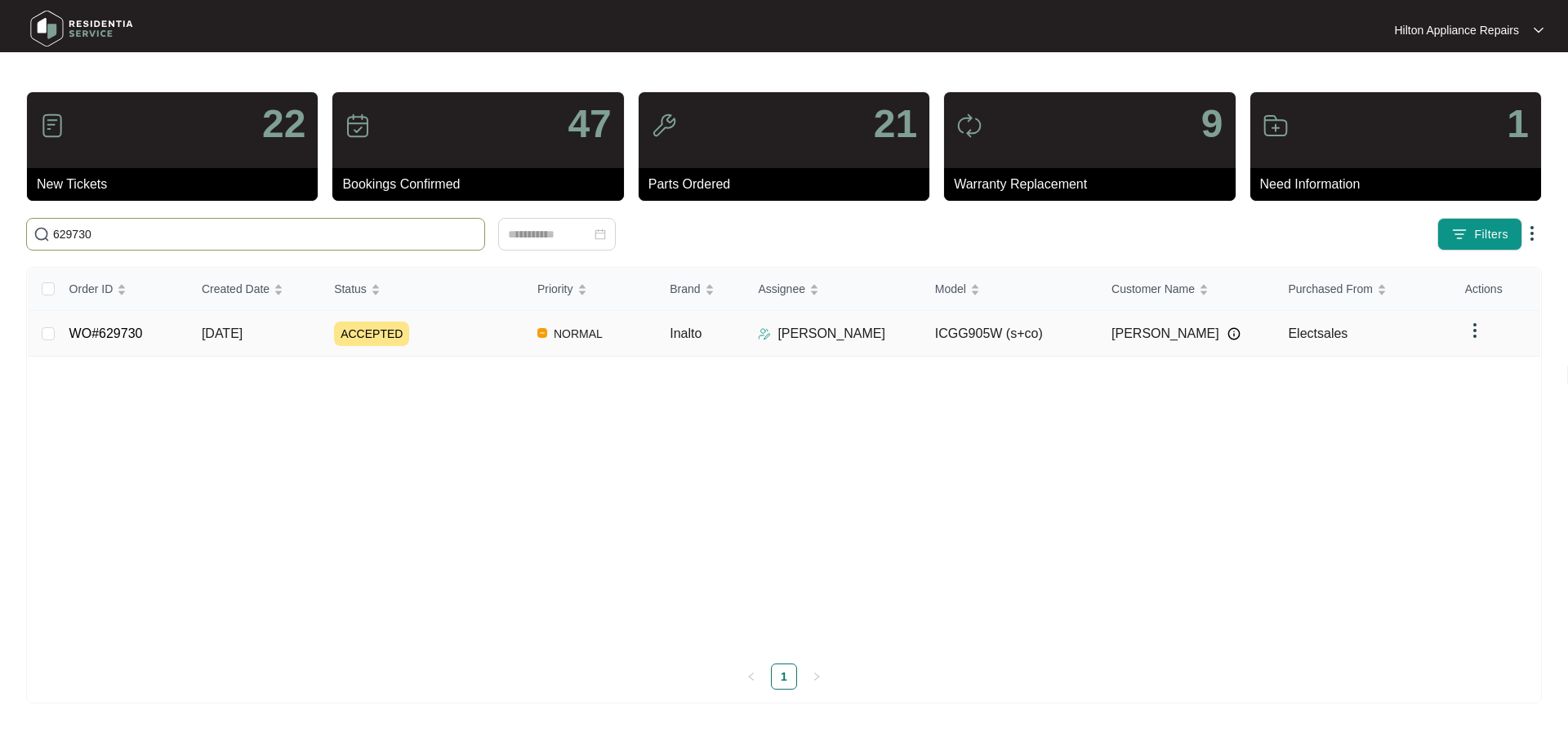
type input "629730"
click at [485, 330] on div "ACCEPTED" at bounding box center [428, 334] width 190 height 24
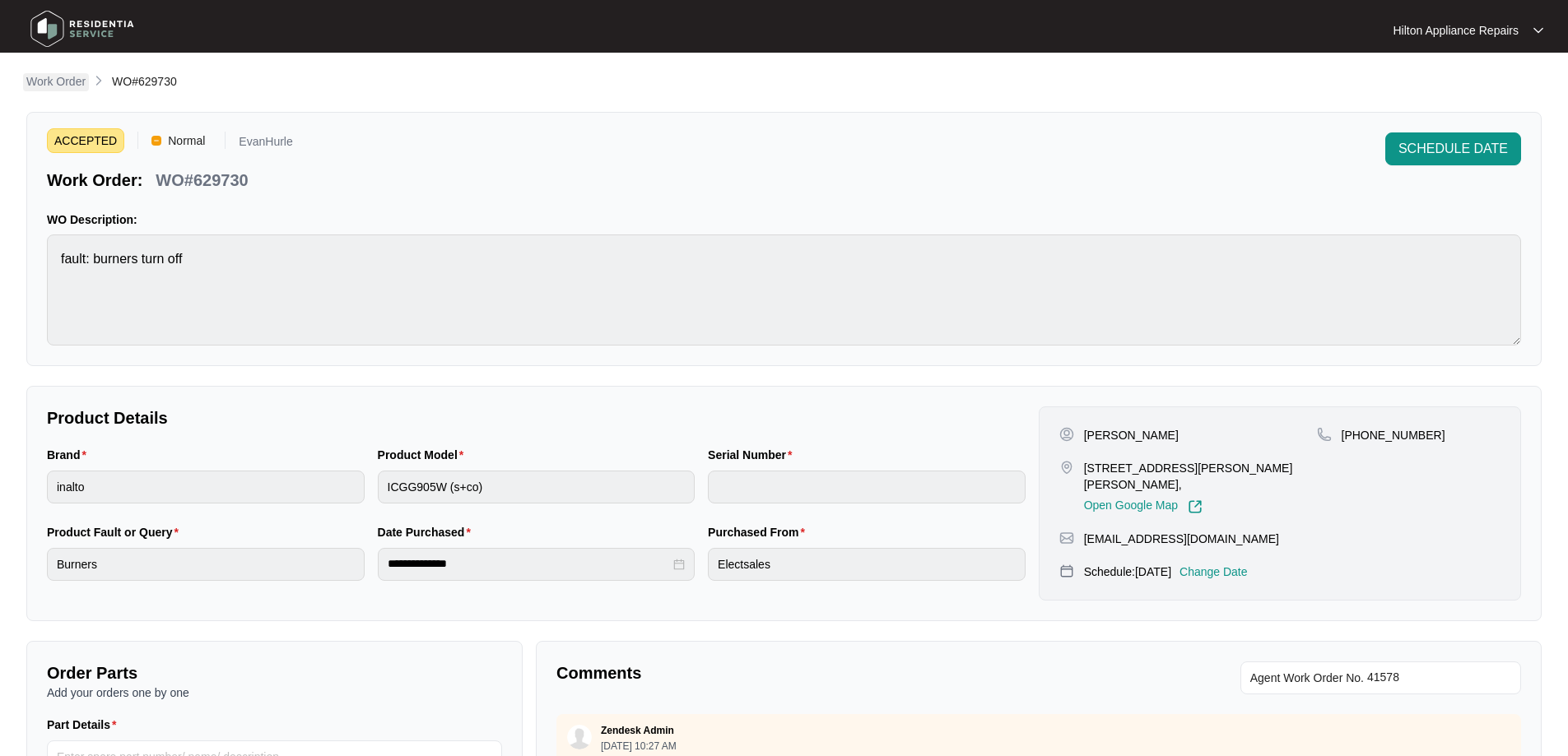
click at [66, 76] on p "Work Order" at bounding box center [56, 81] width 60 height 16
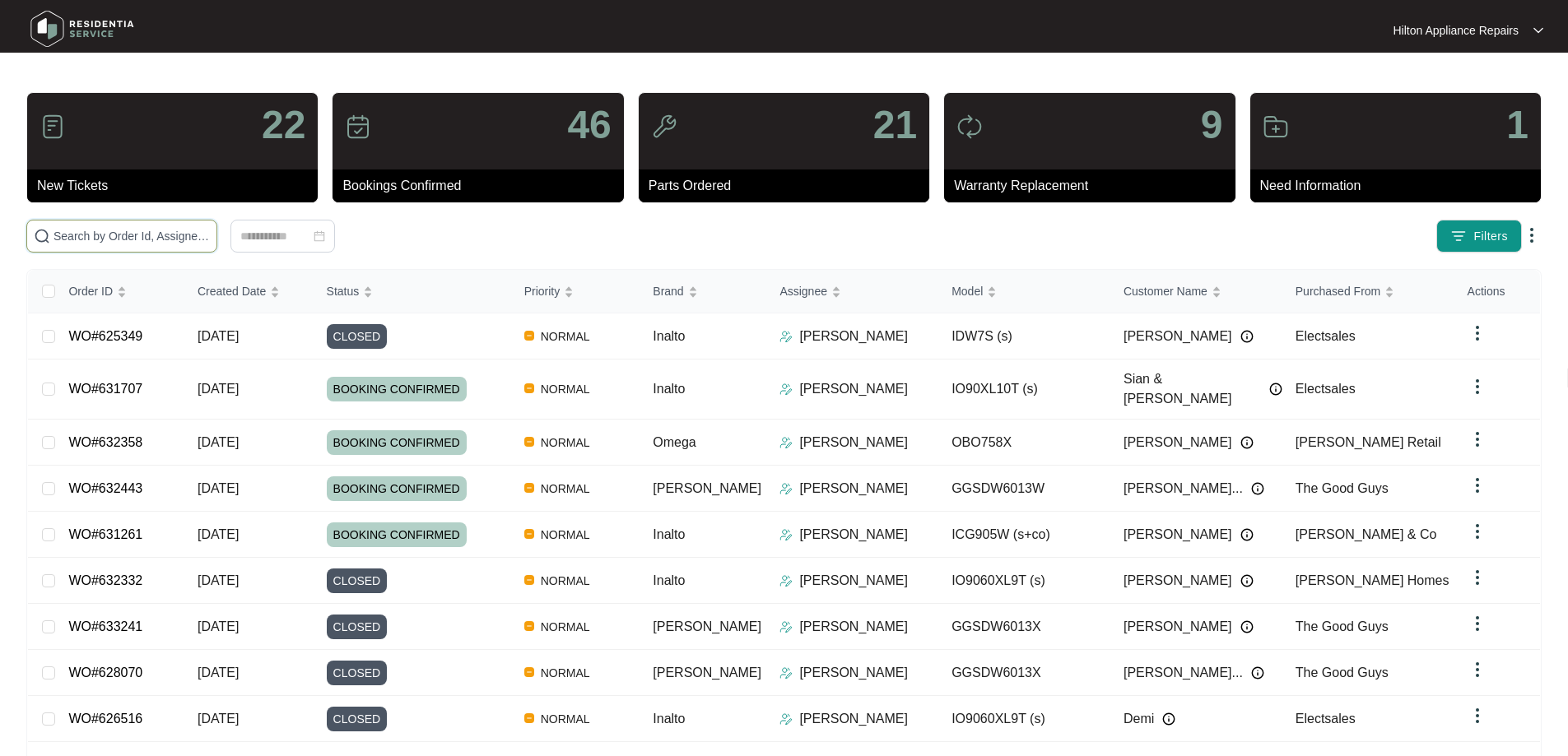
click at [186, 242] on input "text" at bounding box center [132, 236] width 157 height 18
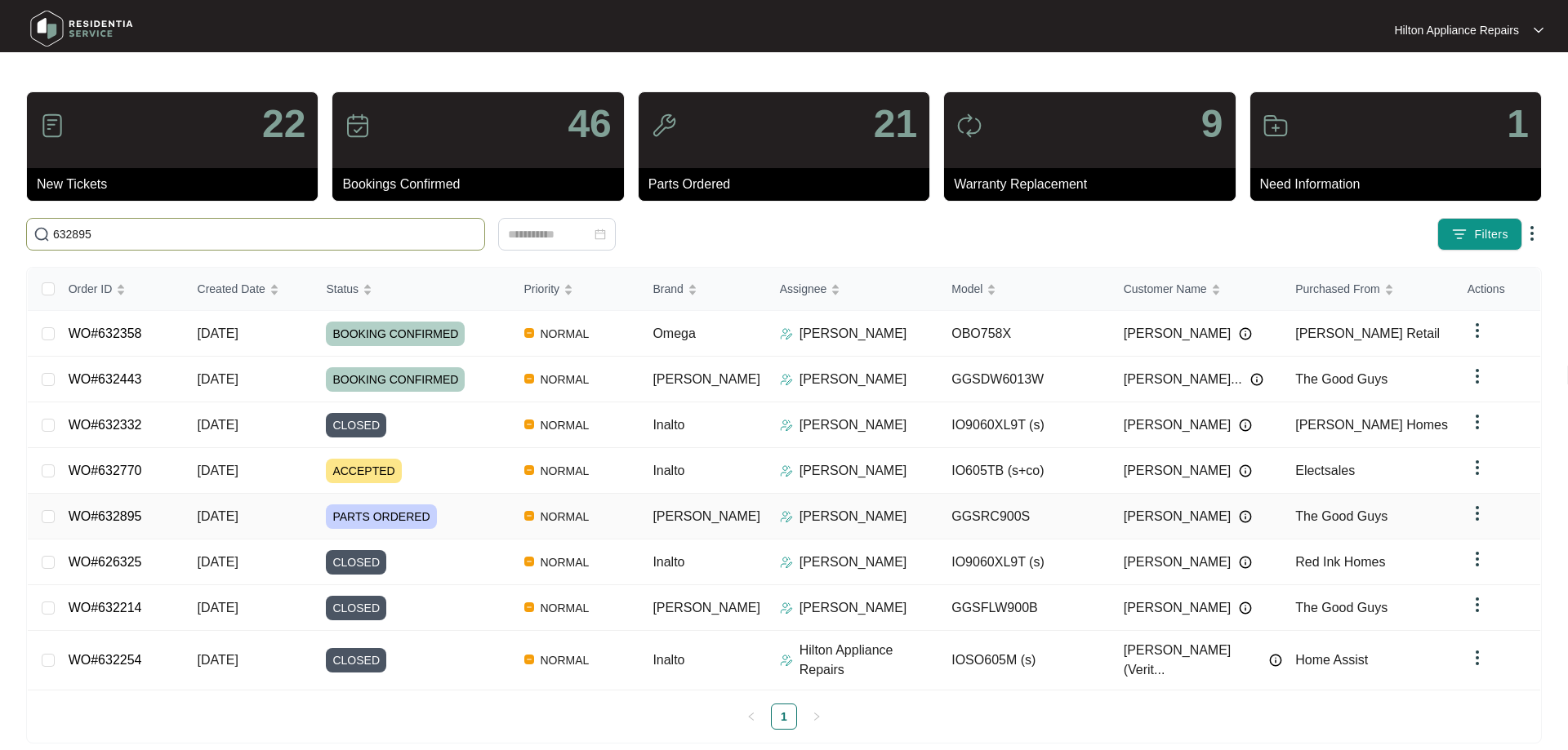
type input "632895"
click at [510, 509] on div "PARTS ORDERED" at bounding box center [418, 516] width 184 height 24
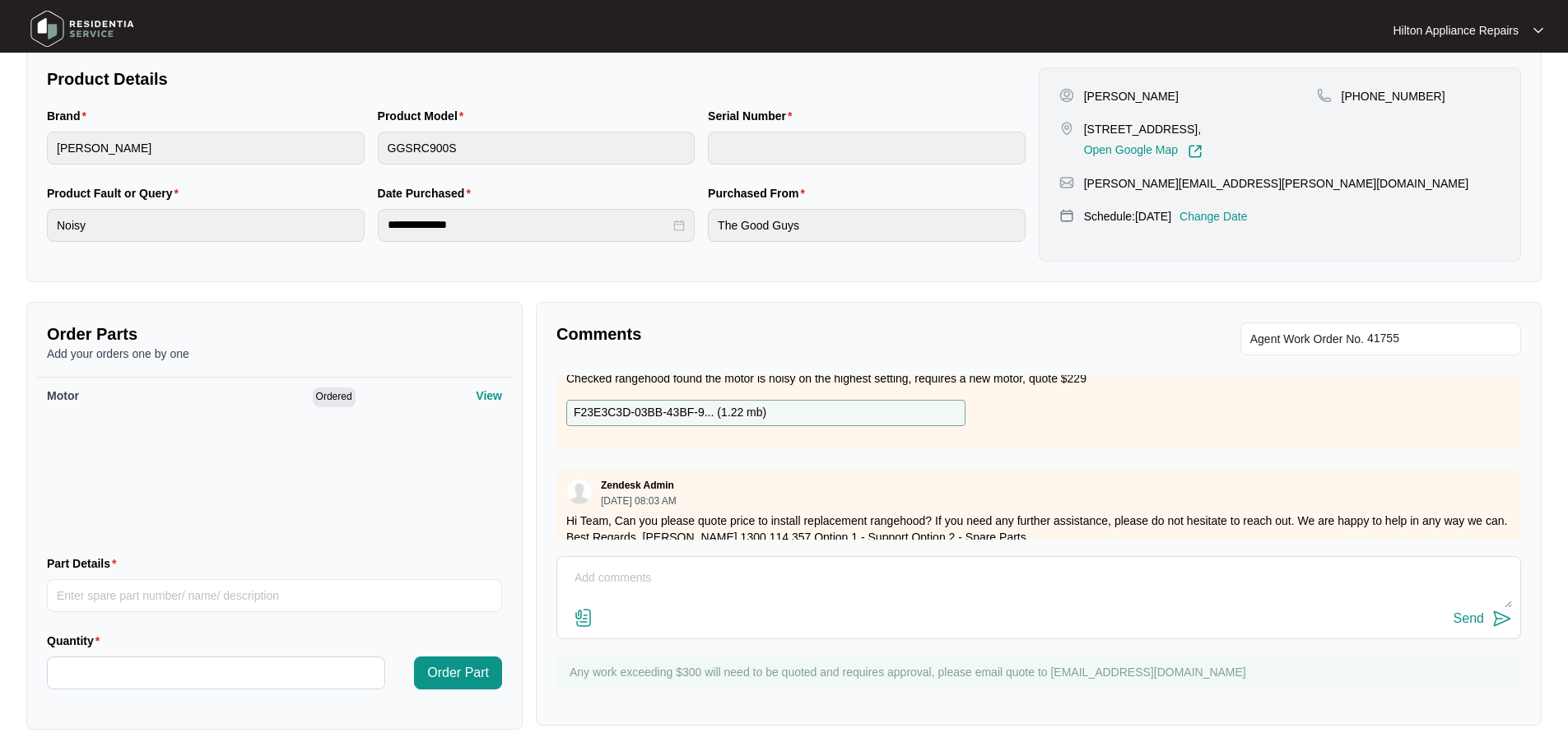
scroll to position [166, 0]
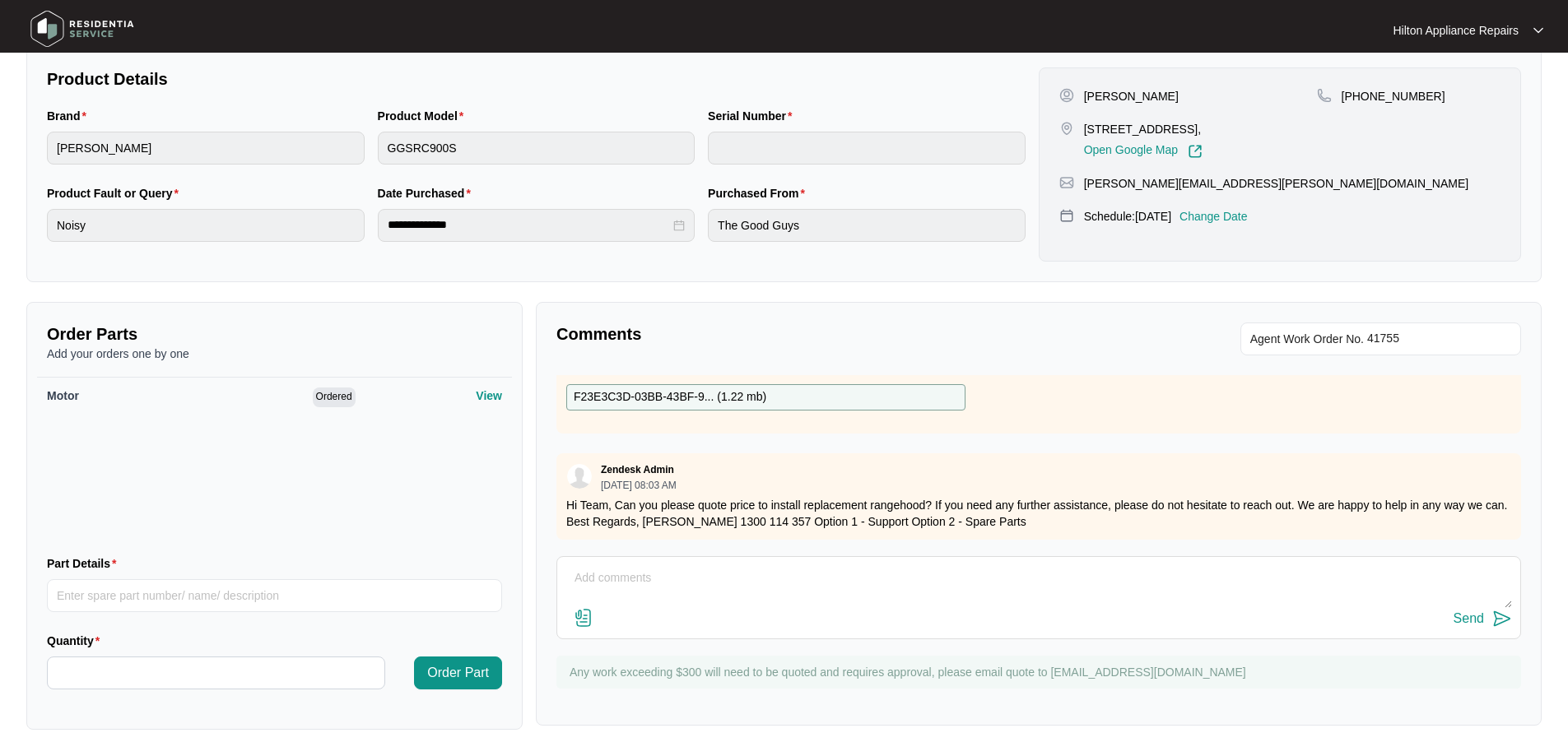
click at [701, 577] on textarea at bounding box center [1039, 587] width 947 height 43
click at [720, 583] on textarea "Hey Team, Rangehood requires" at bounding box center [1039, 587] width 947 height 43
click at [733, 599] on textarea "Hey Team, Rangehood requires" at bounding box center [1039, 587] width 947 height 43
click at [799, 598] on textarea "Hey Team, Rangehood replacement would be $" at bounding box center [1039, 587] width 947 height 43
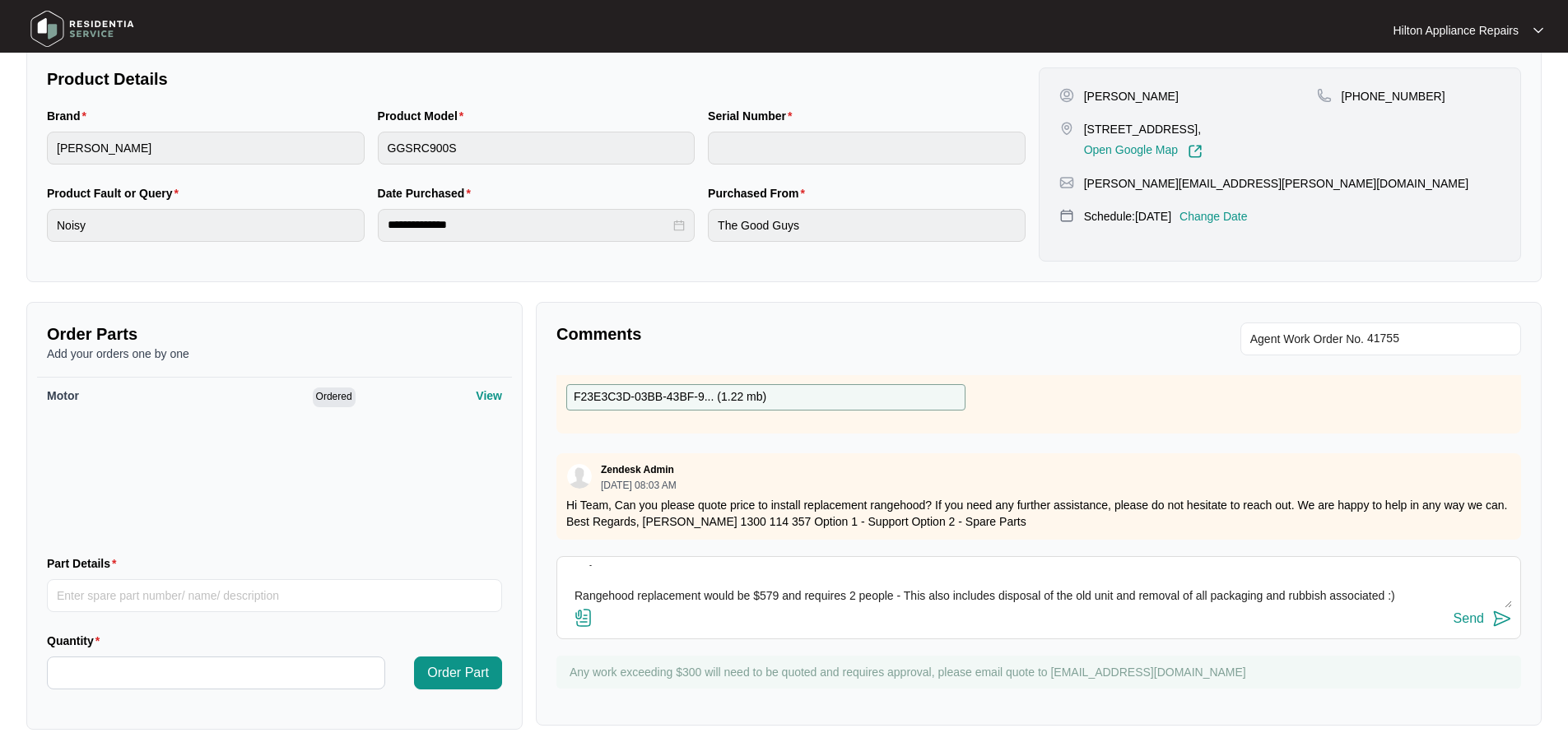
click at [898, 599] on textarea "Hey Team, Rangehood replacement would be $579 and requires 2 people - This also…" at bounding box center [1039, 587] width 947 height 43
click at [1117, 598] on textarea "Hey Team, Rangehood replacement would be $579 and requires 2 people - This also…" at bounding box center [1039, 587] width 947 height 43
type textarea "Hey Team, Rangehood replacement would be $579 and requires 2 people - This also…"
click at [1475, 615] on div "Send" at bounding box center [1469, 618] width 31 height 14
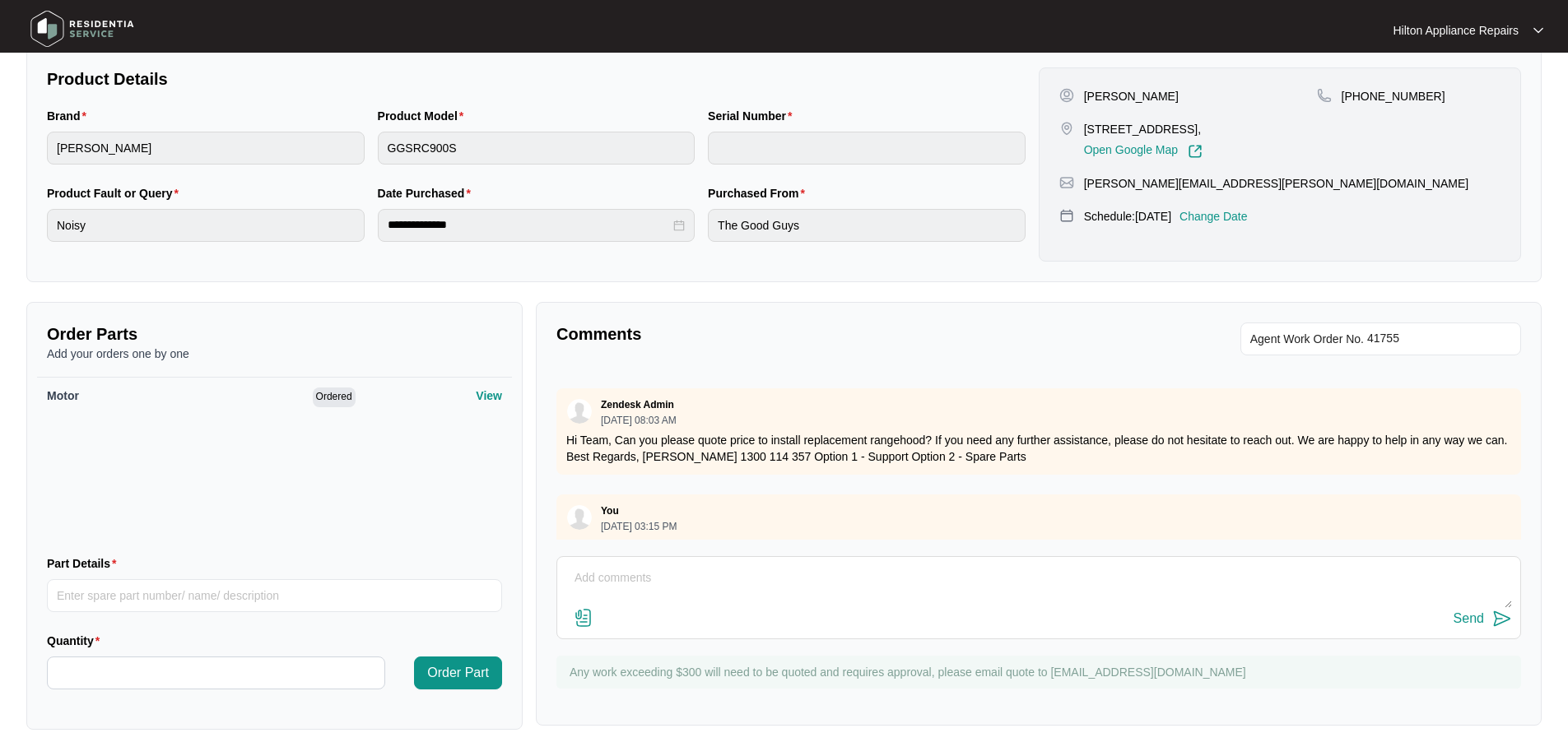
scroll to position [190, 0]
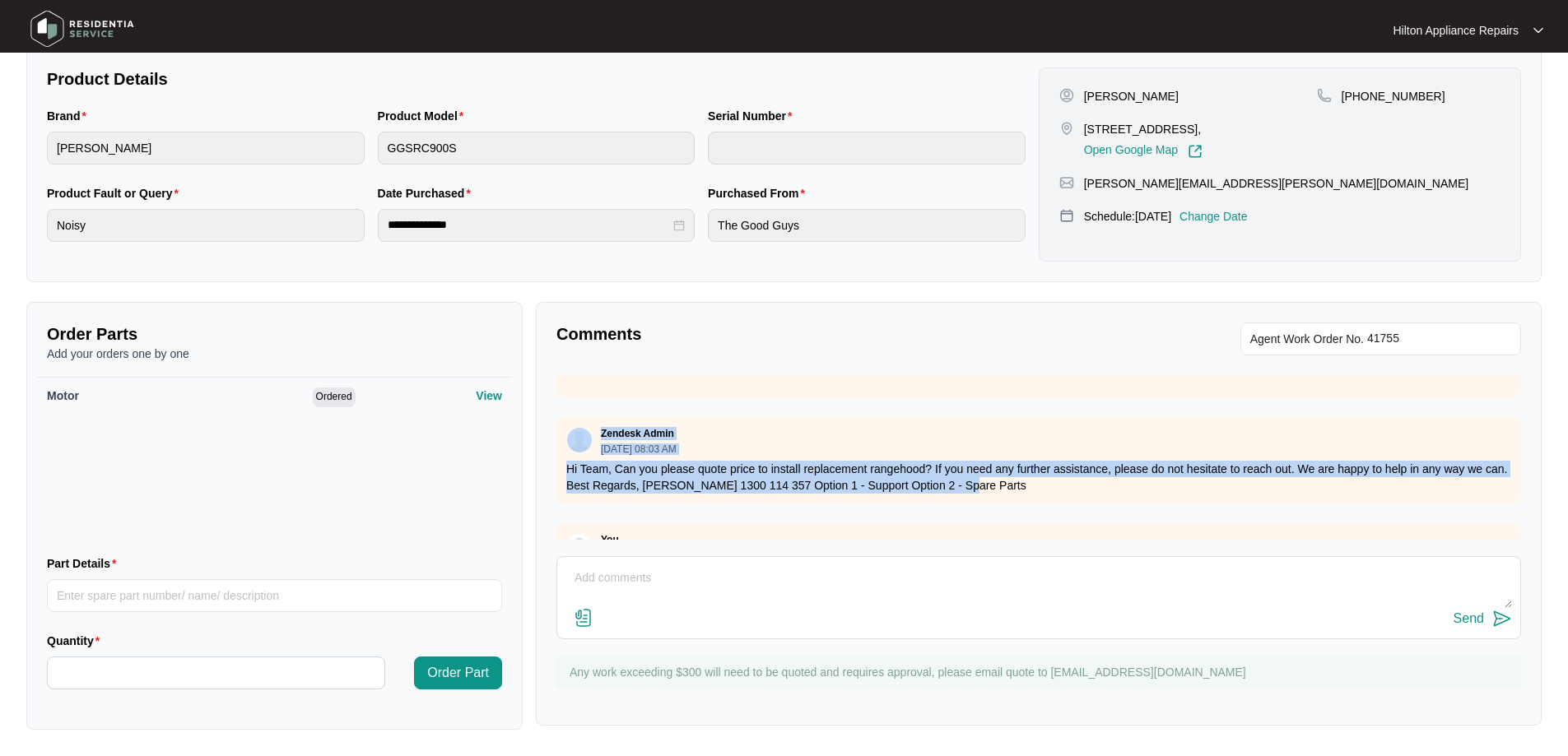
drag, startPoint x: 997, startPoint y: 488, endPoint x: 560, endPoint y: 450, distance: 438.6
click at [560, 450] on div "Zendesk Admin [DATE] 08:03 AM Hi Team, Can you please quote price to install re…" at bounding box center [1038, 460] width 965 height 86
copy div "Zendesk Admin [DATE] 08:03 AM Hi Team, Can you please quote price to install re…"
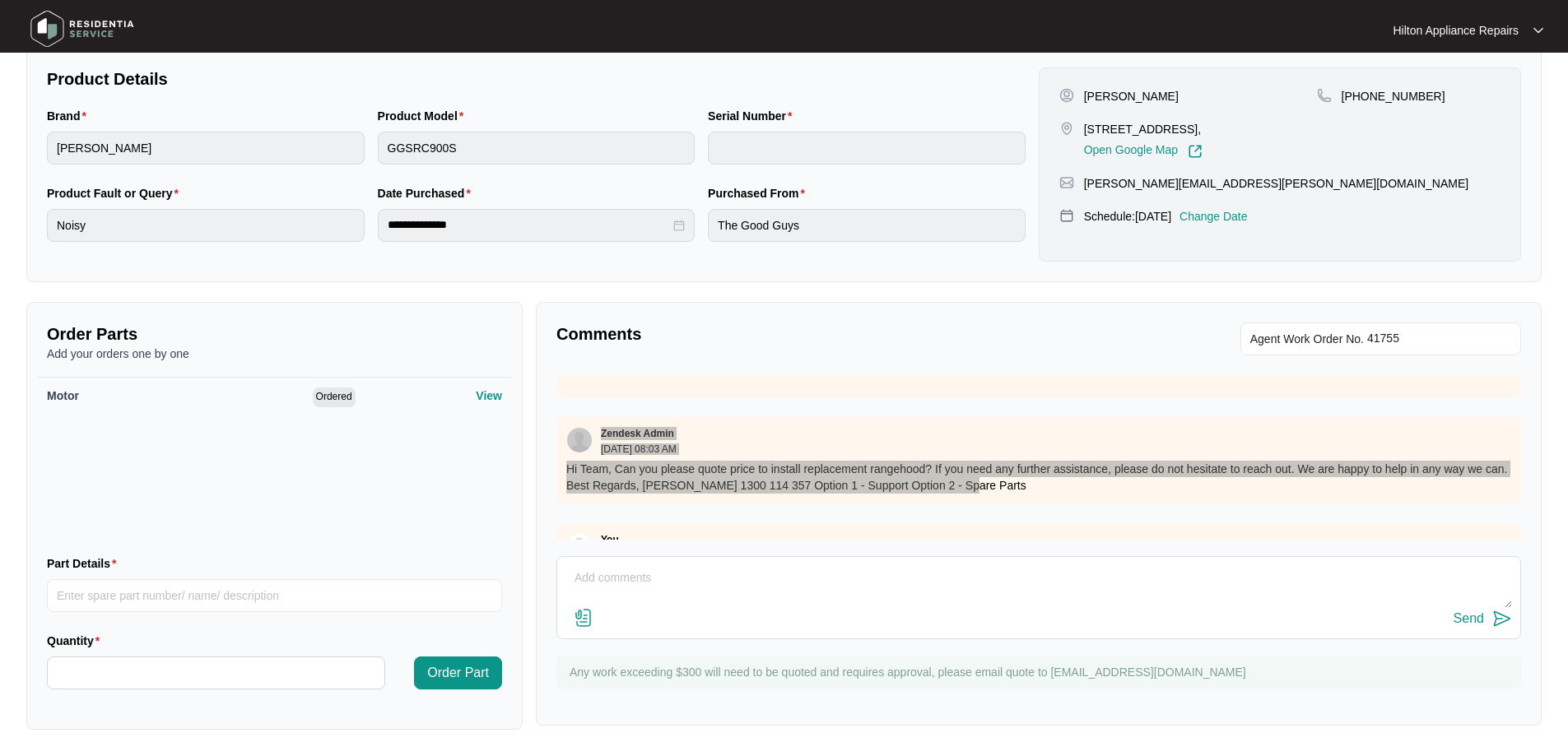
scroll to position [272, 0]
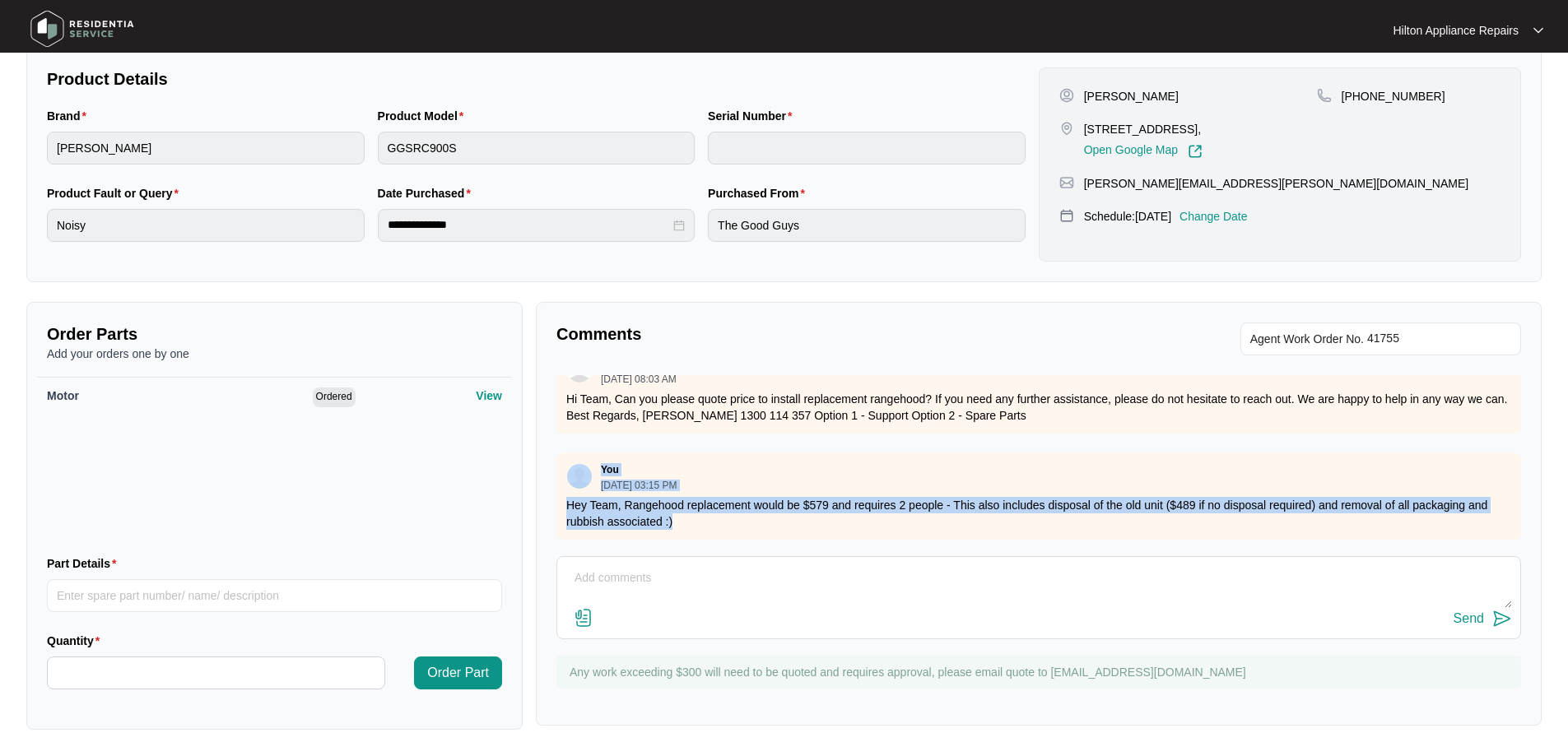
drag, startPoint x: 694, startPoint y: 506, endPoint x: 554, endPoint y: 464, distance: 146.2
click at [554, 464] on div "Comments Agent Work Order No. You [DATE] 09:35 AM Phone number [PHONE_NUMBER], …" at bounding box center [1038, 514] width 1006 height 424
copy div "You [DATE] 03:15 PM Hey Team, Rangehood replacement would be $579 and requires …"
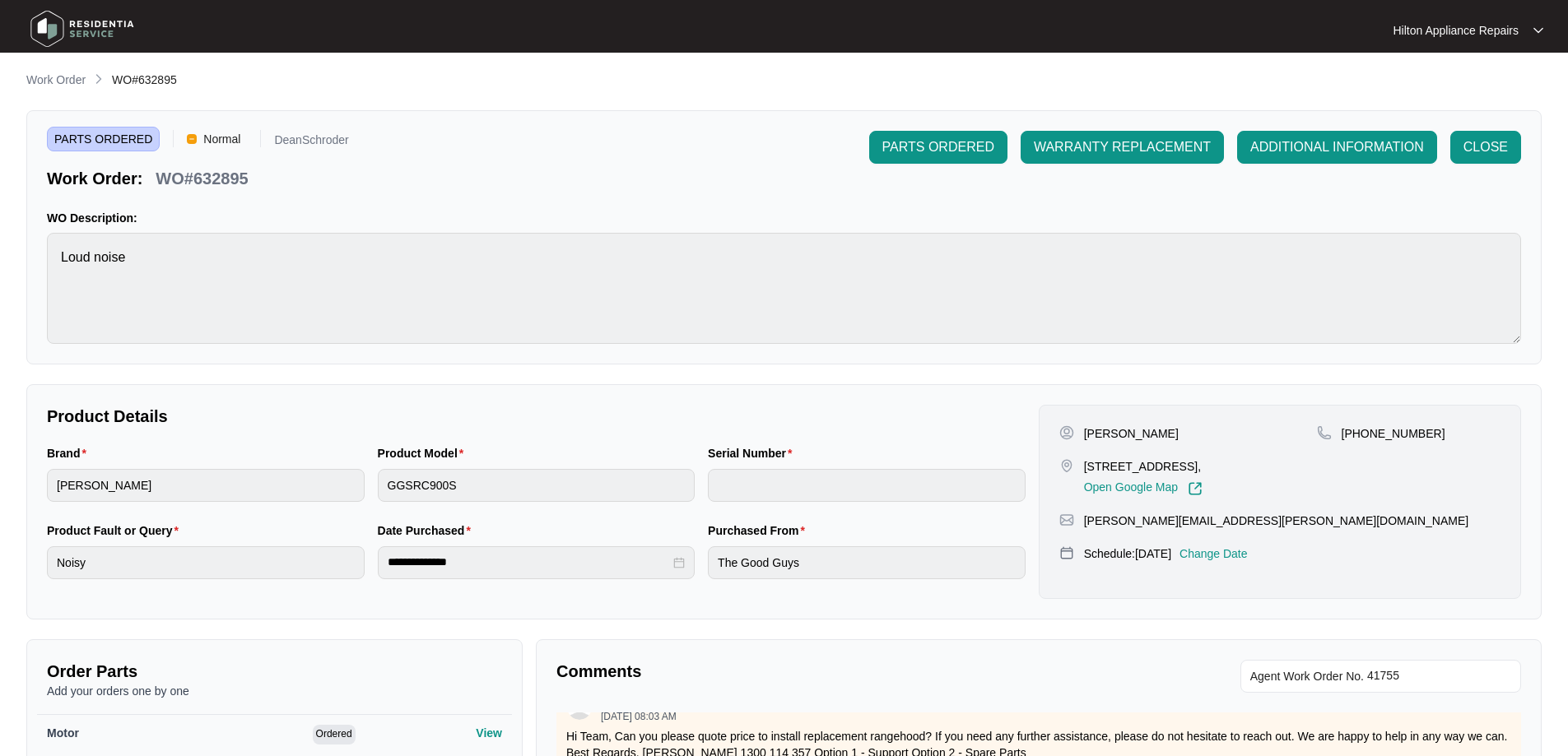
scroll to position [0, 0]
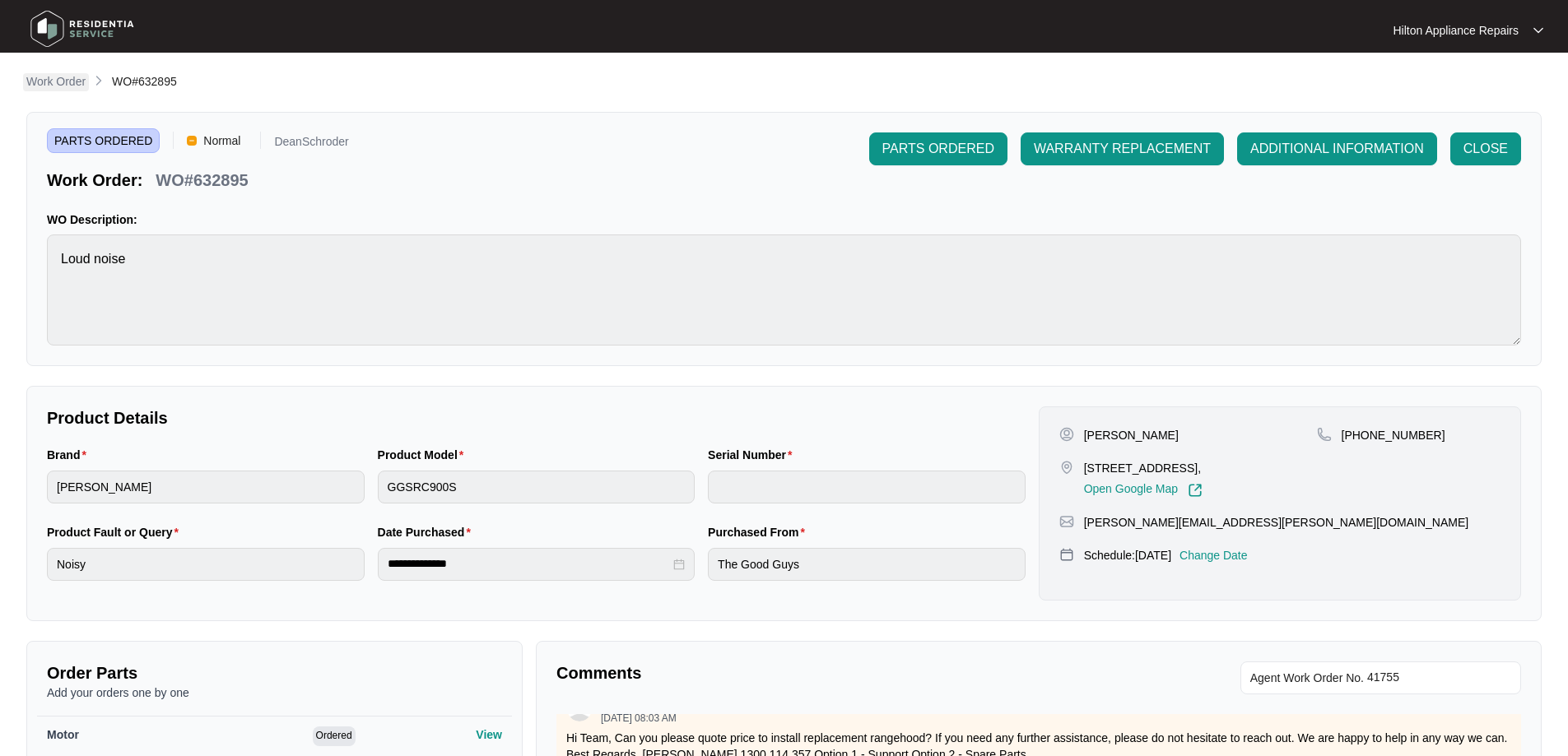
click at [47, 77] on p "Work Order" at bounding box center [56, 81] width 60 height 16
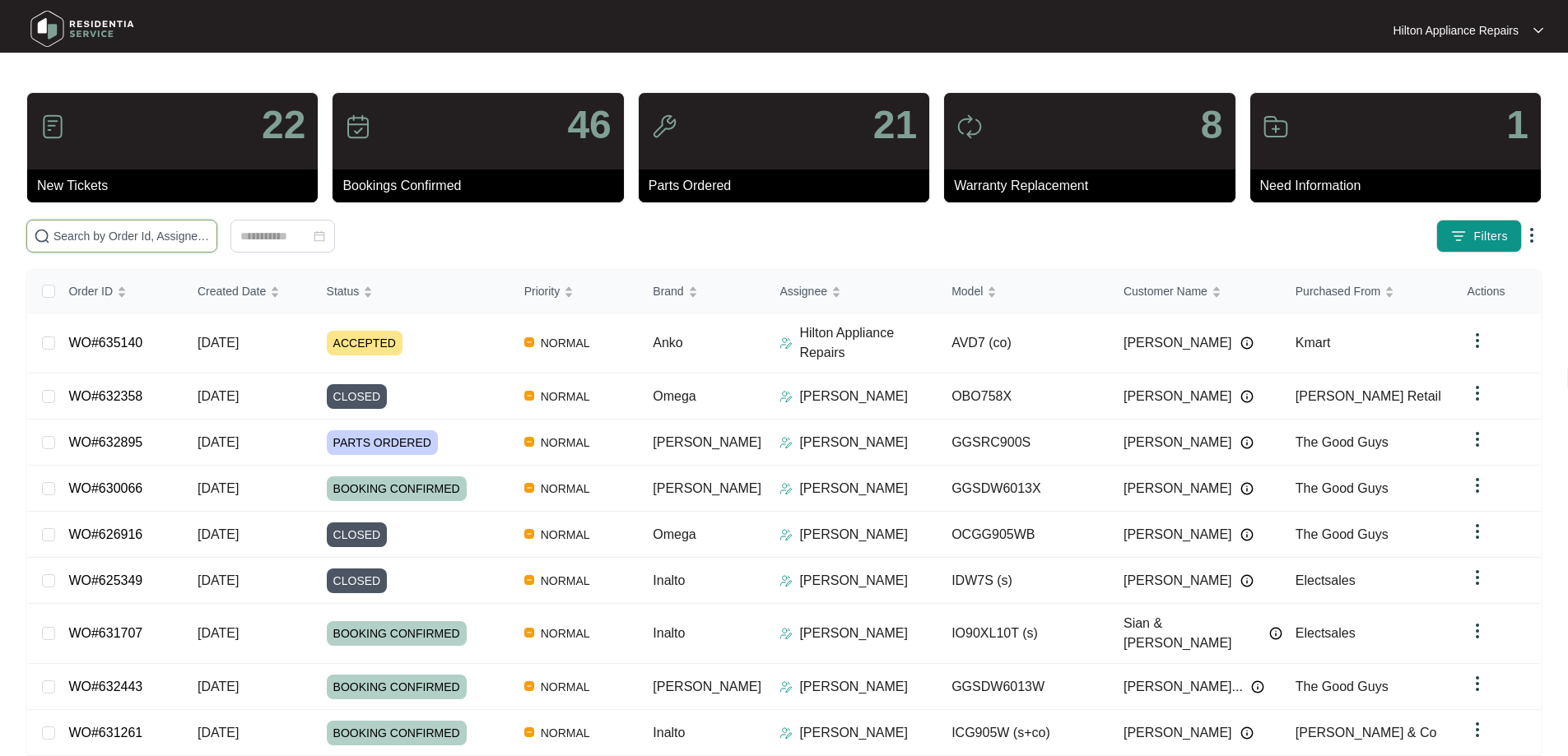
click at [210, 234] on input "text" at bounding box center [132, 236] width 157 height 18
click at [210, 228] on input "text" at bounding box center [132, 236] width 157 height 18
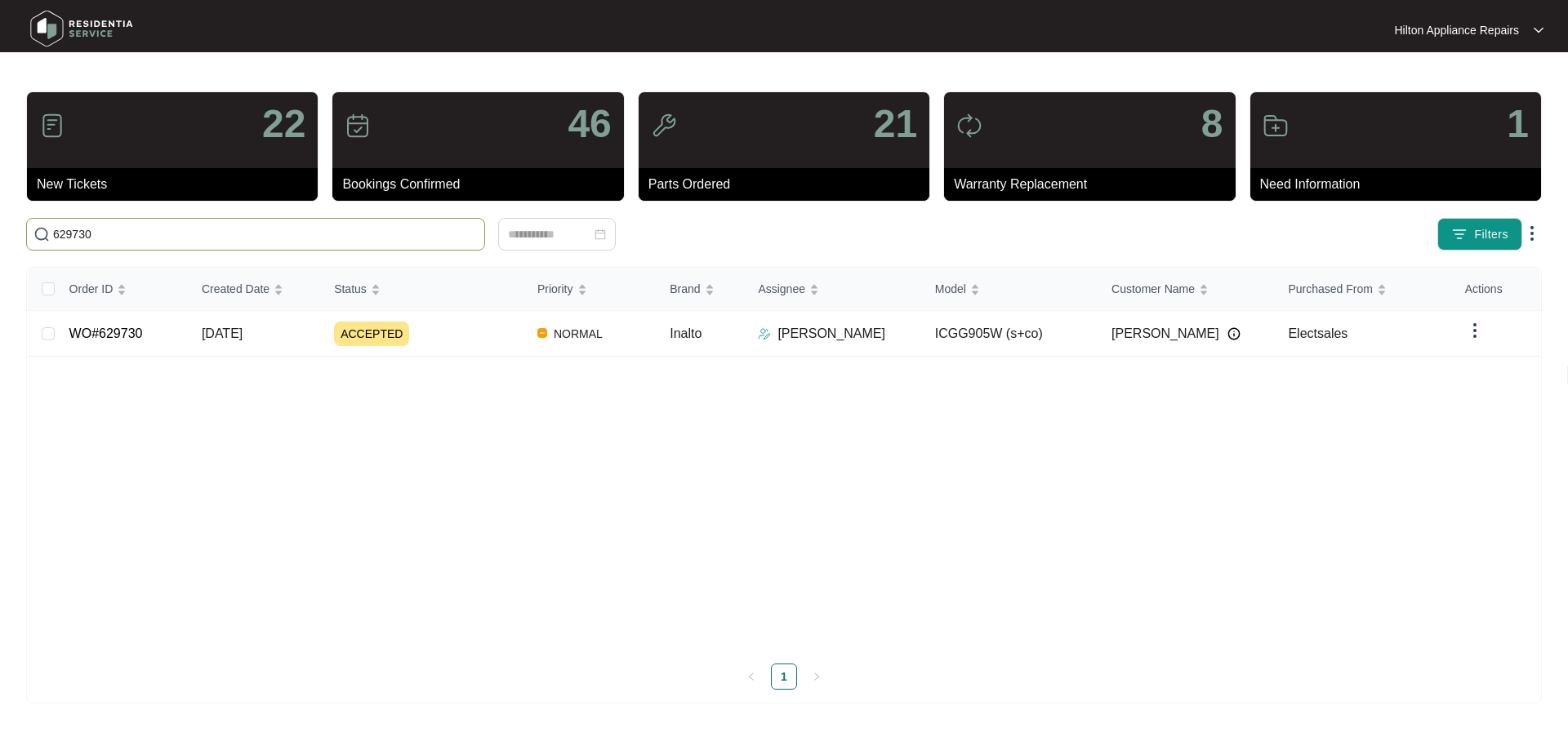
type input "629730"
click at [473, 337] on div "ACCEPTED" at bounding box center [428, 334] width 190 height 24
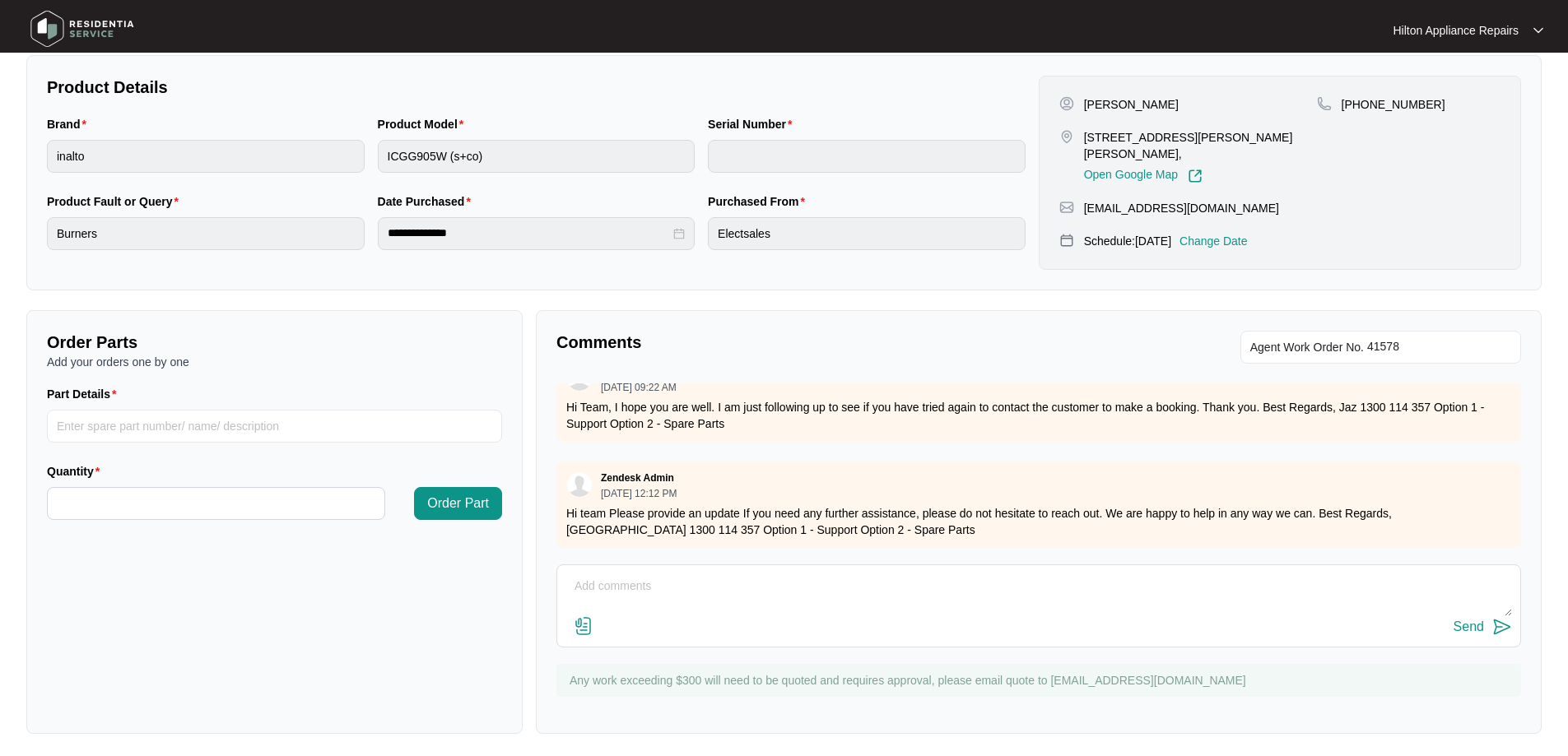
scroll to position [335, 0]
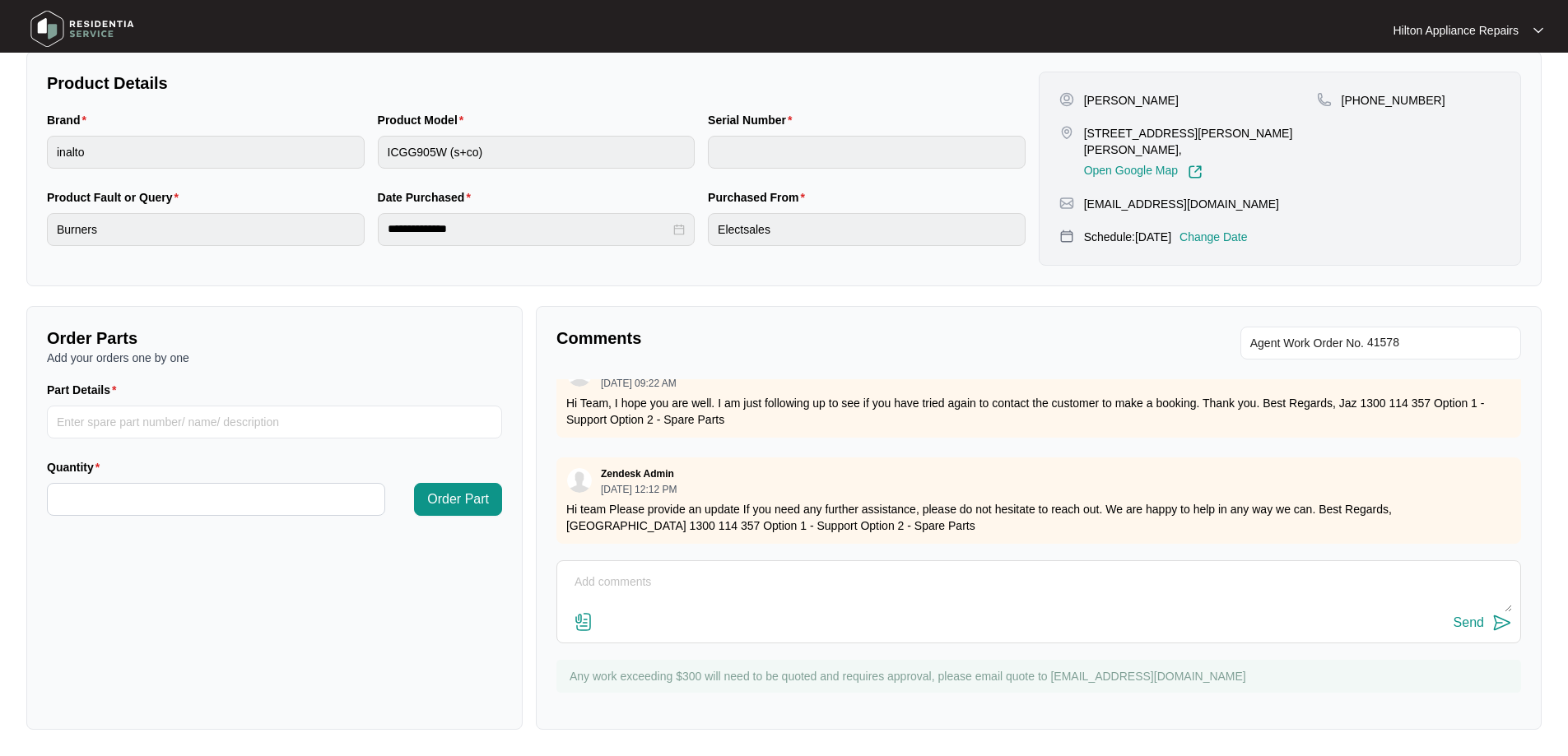
click at [628, 579] on textarea at bounding box center [1039, 591] width 947 height 43
paste textarea "START TIME:7:30 advised running 10 late FINISH TIME: 8:30am APPLIANCE DETAILS G…"
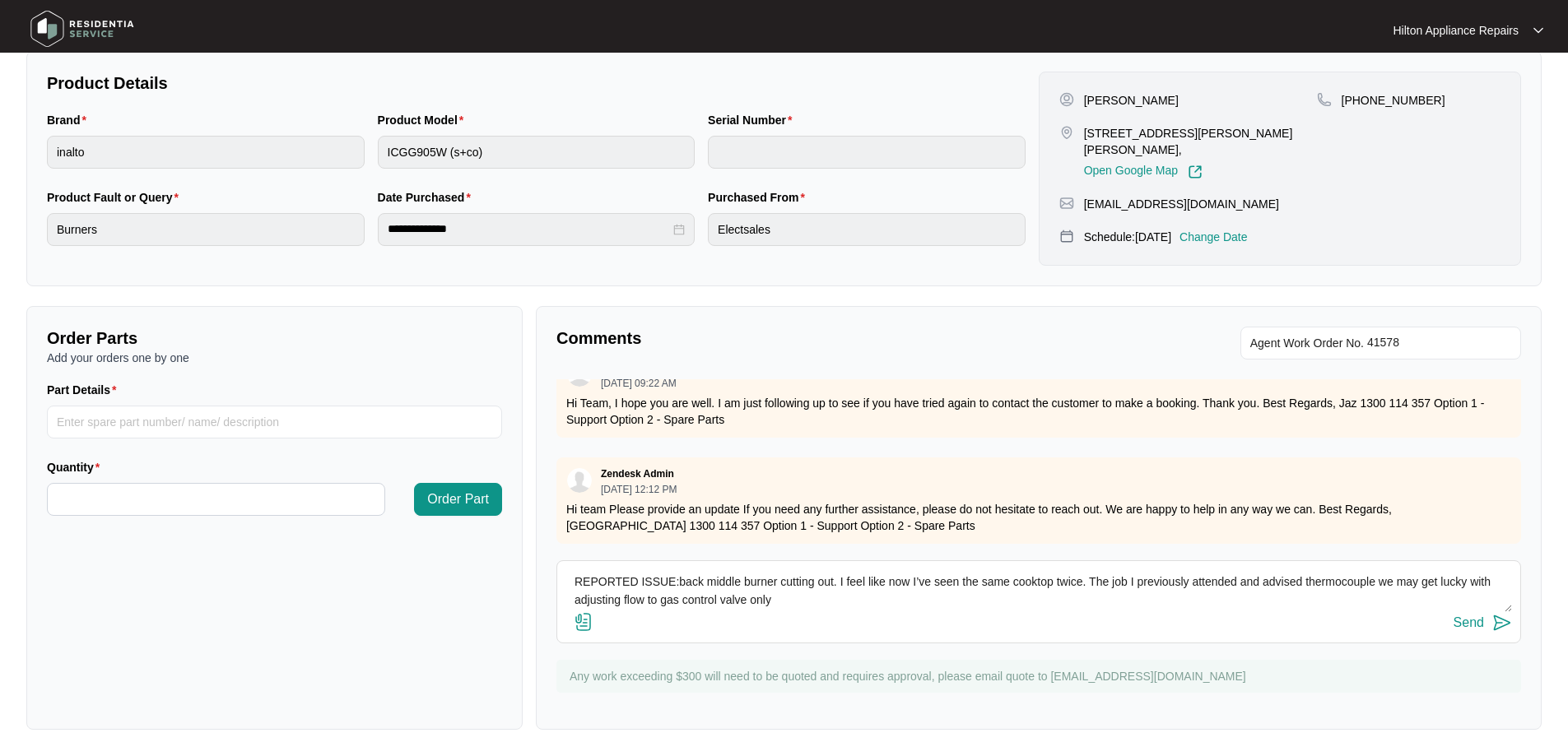
click at [601, 599] on textarea "START TIME:7:30 advised running 10 late FINISH TIME: 8:30am APPLIANCE DETAILS G…" at bounding box center [1039, 591] width 947 height 43
paste textarea "WHAT HAS FAILED??back middle burner low pressure WHY HAS IT FAILED?? CAUSE? Adj…"
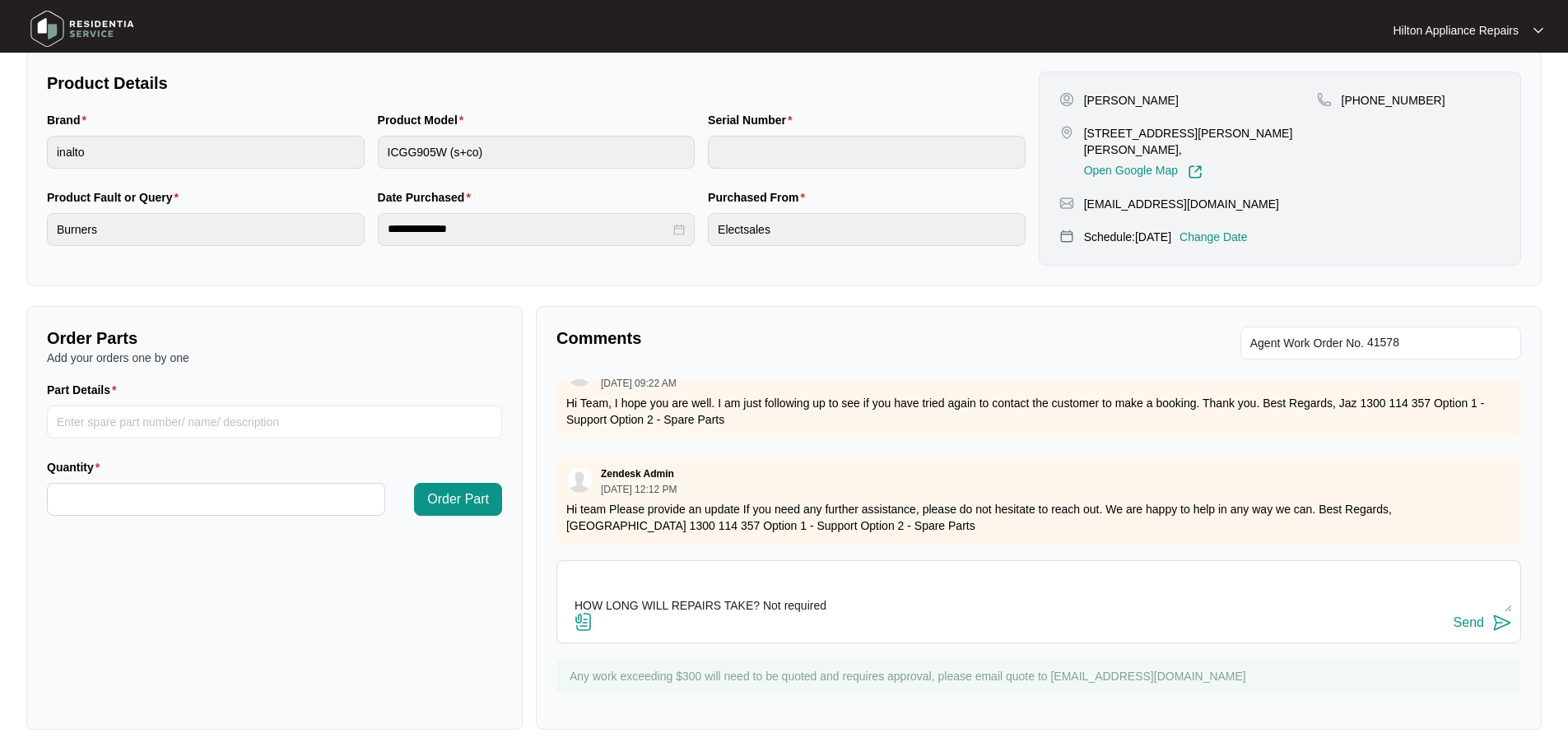
scroll to position [652, 0]
click at [864, 604] on textarea "START TIME:7:30 advised running 10 late FINISH TIME: 8:30am APPLIANCE DETAILS G…" at bounding box center [1039, 591] width 947 height 43
paste textarea "Basically he has adjusted the low burner flame to that burner. This is somethin…"
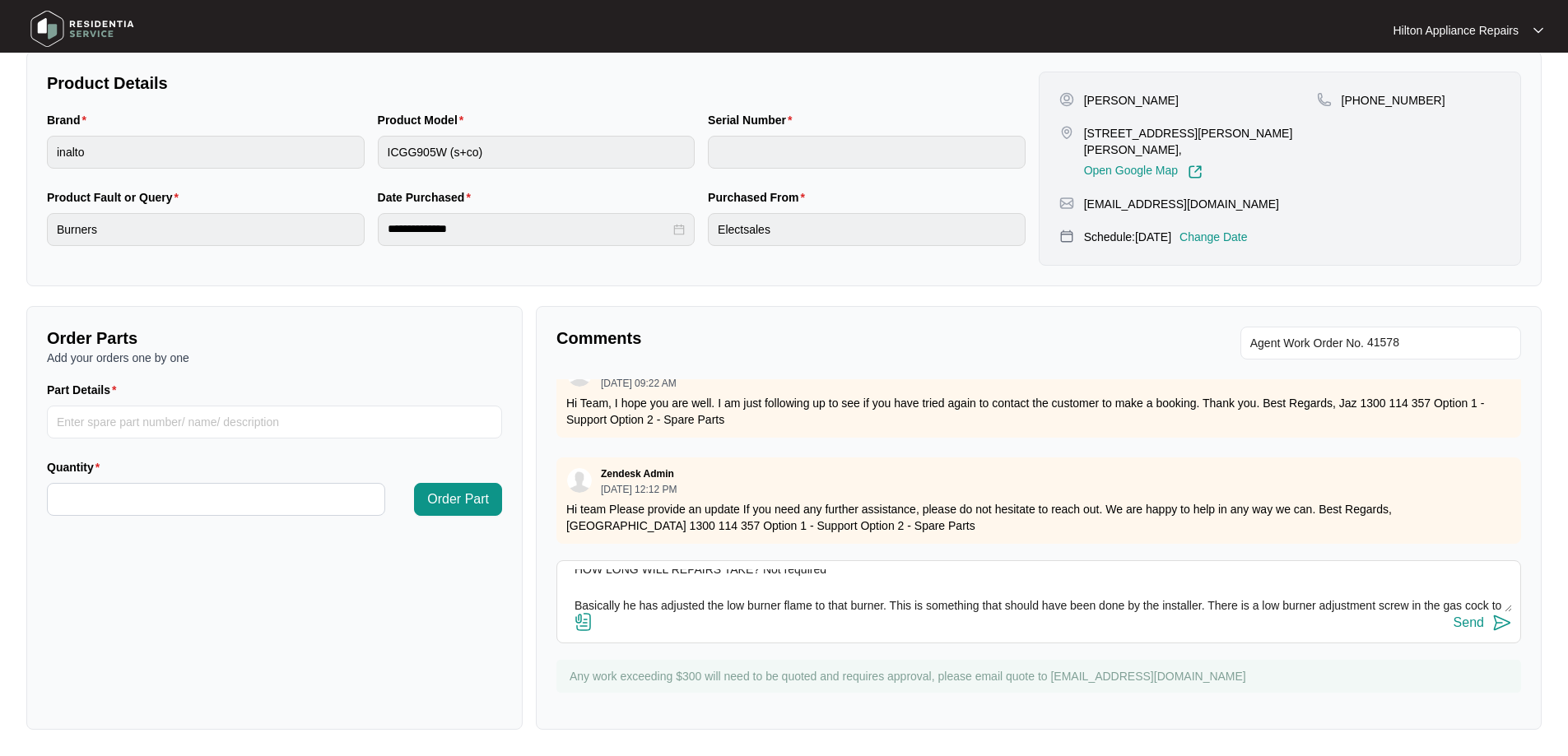
scroll to position [701, 0]
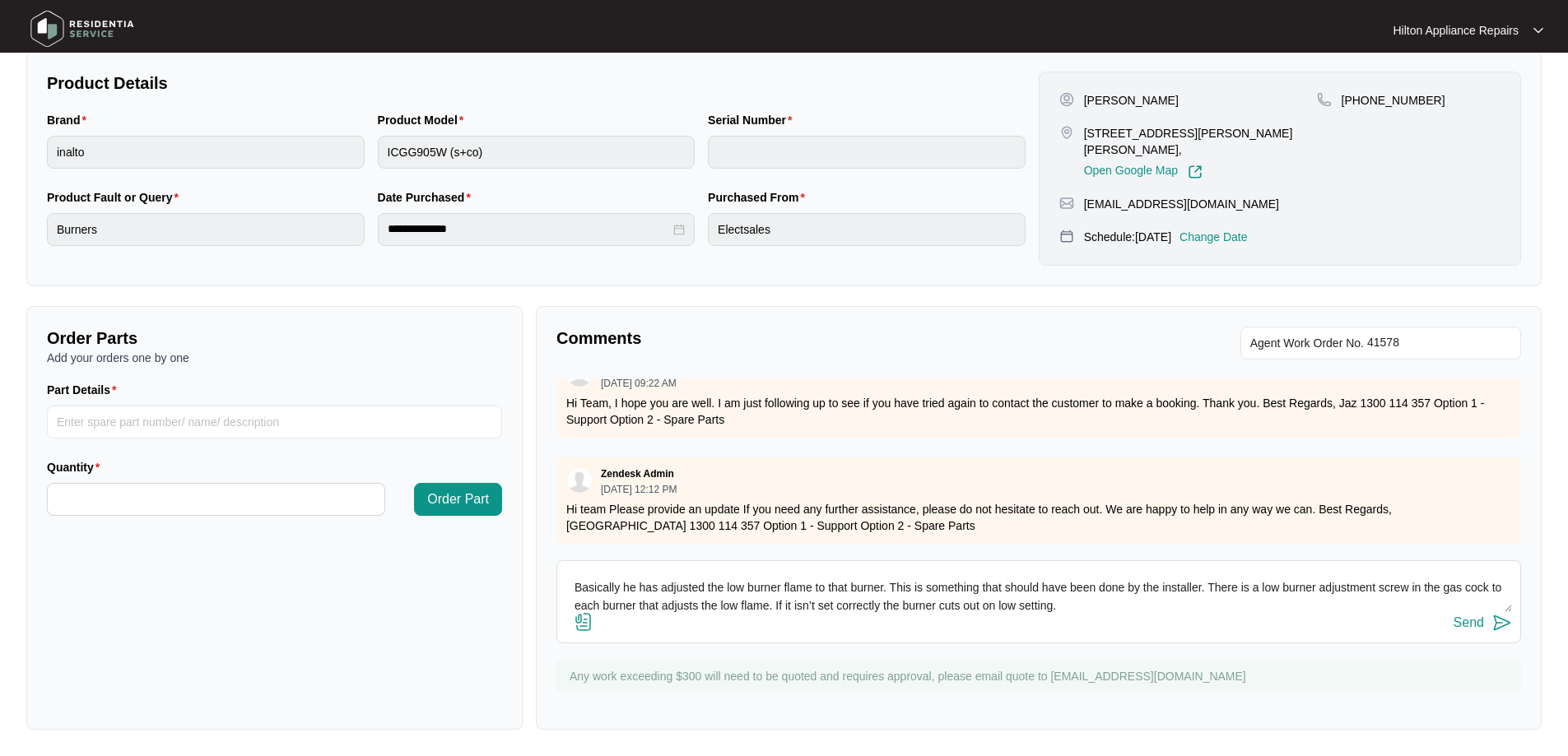
type textarea "START TIME:7:30 advised running 10 late FINISH TIME: 8:30am APPLIANCE DETAILS G…"
click at [579, 620] on img at bounding box center [583, 621] width 20 height 20
click at [0, 0] on input "file" at bounding box center [0, 0] width 0 height 0
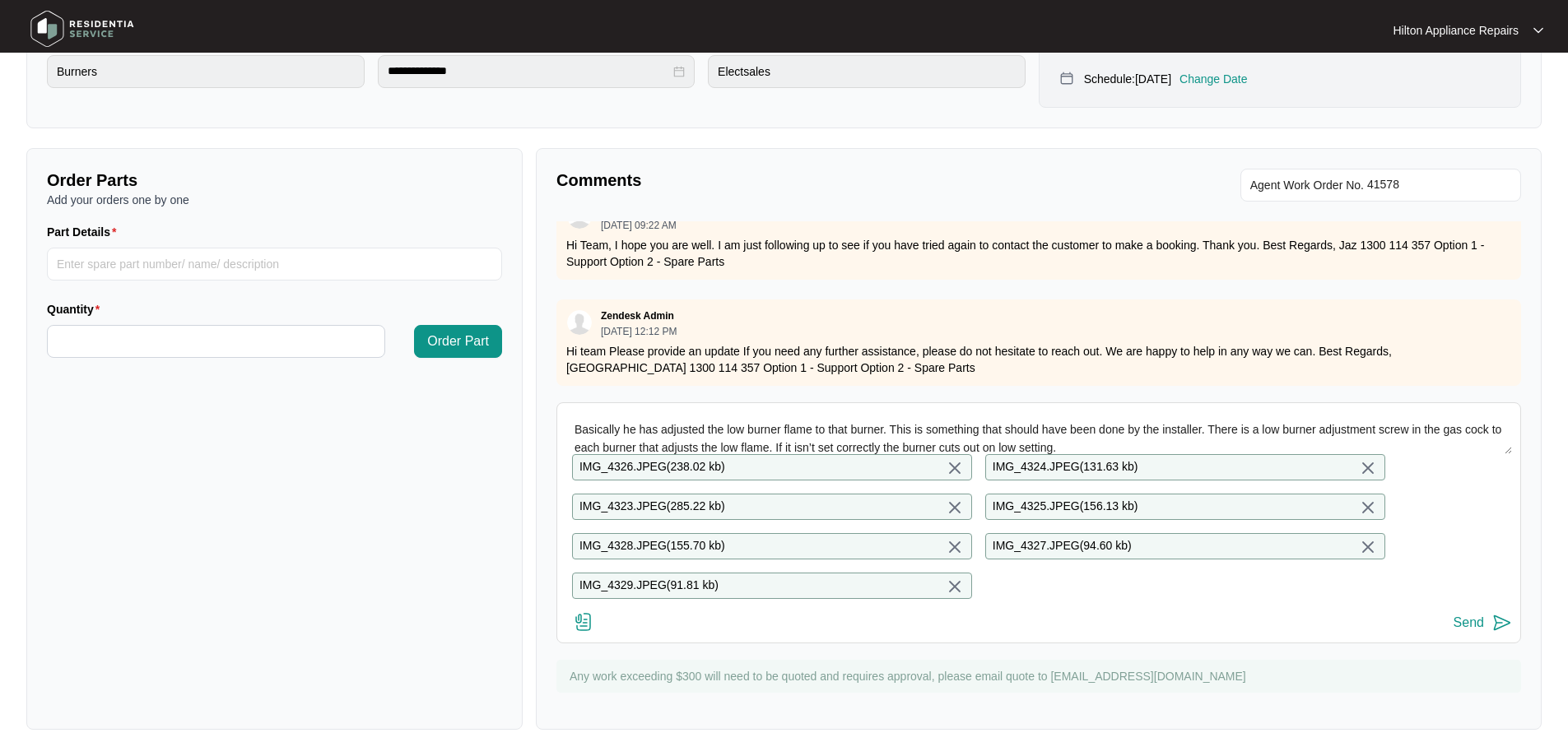
click at [1467, 621] on div "Send" at bounding box center [1469, 622] width 31 height 14
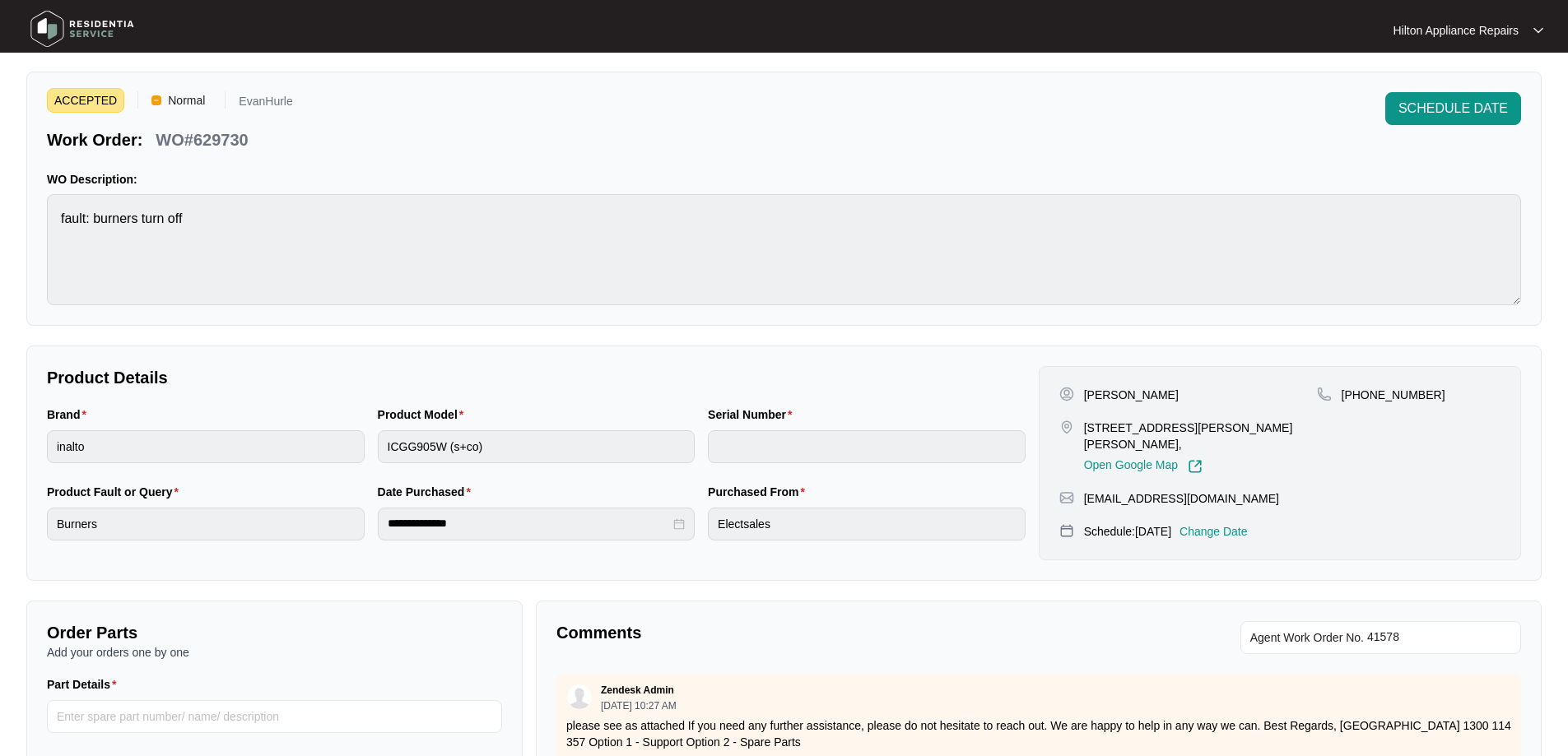
scroll to position [0, 0]
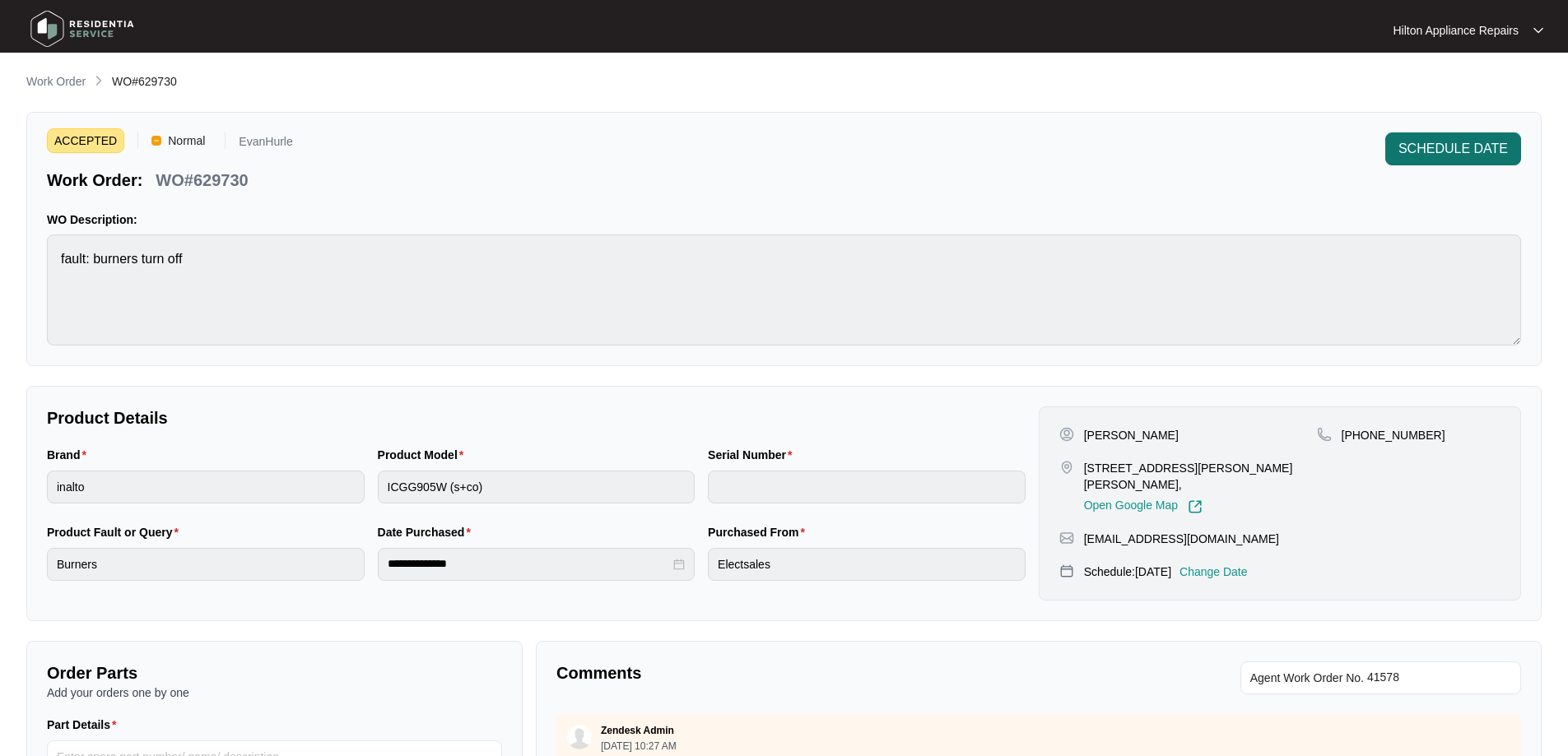
click at [1437, 156] on span "SCHEDULE DATE" at bounding box center [1453, 148] width 110 height 20
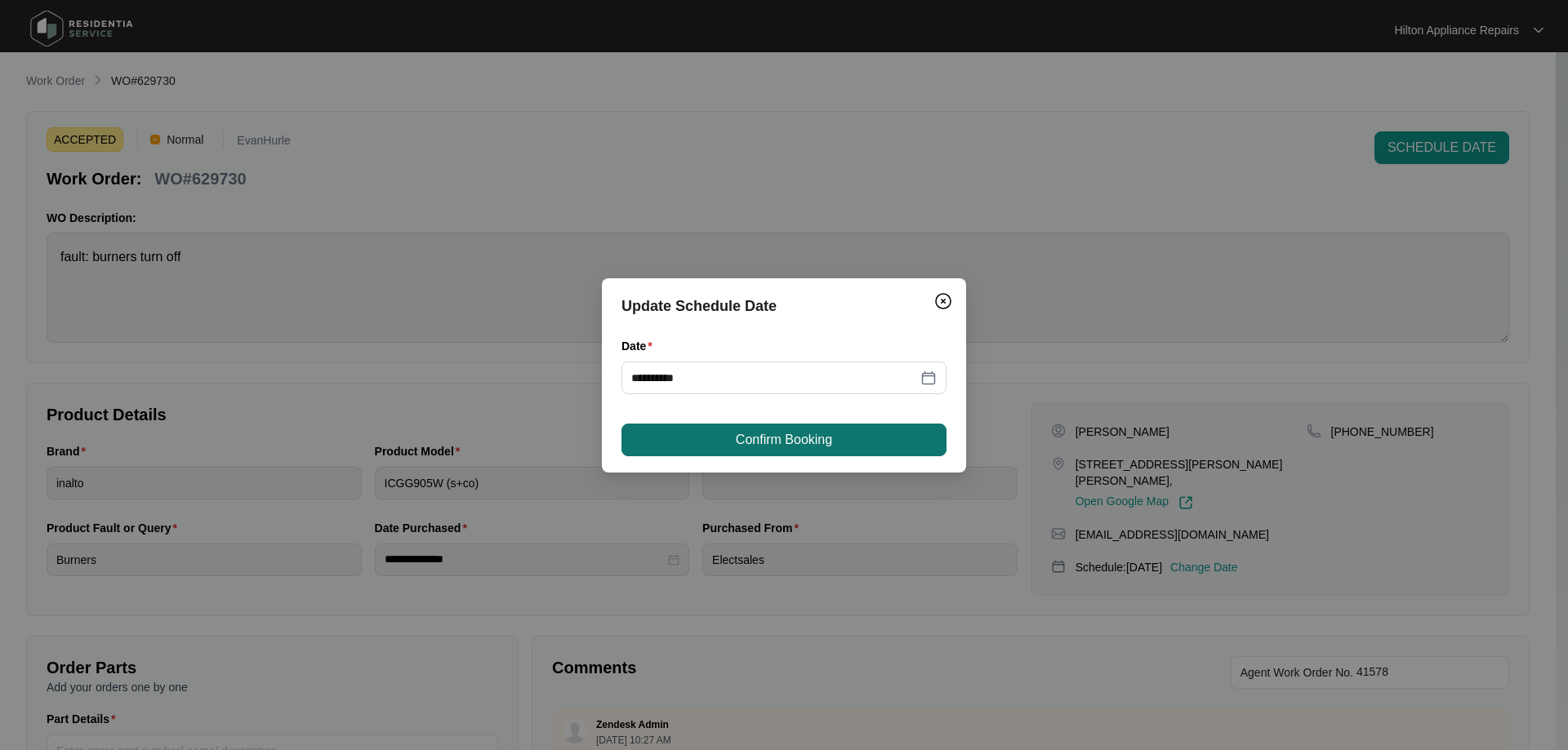
click at [870, 448] on button "Confirm Booking" at bounding box center [784, 440] width 325 height 33
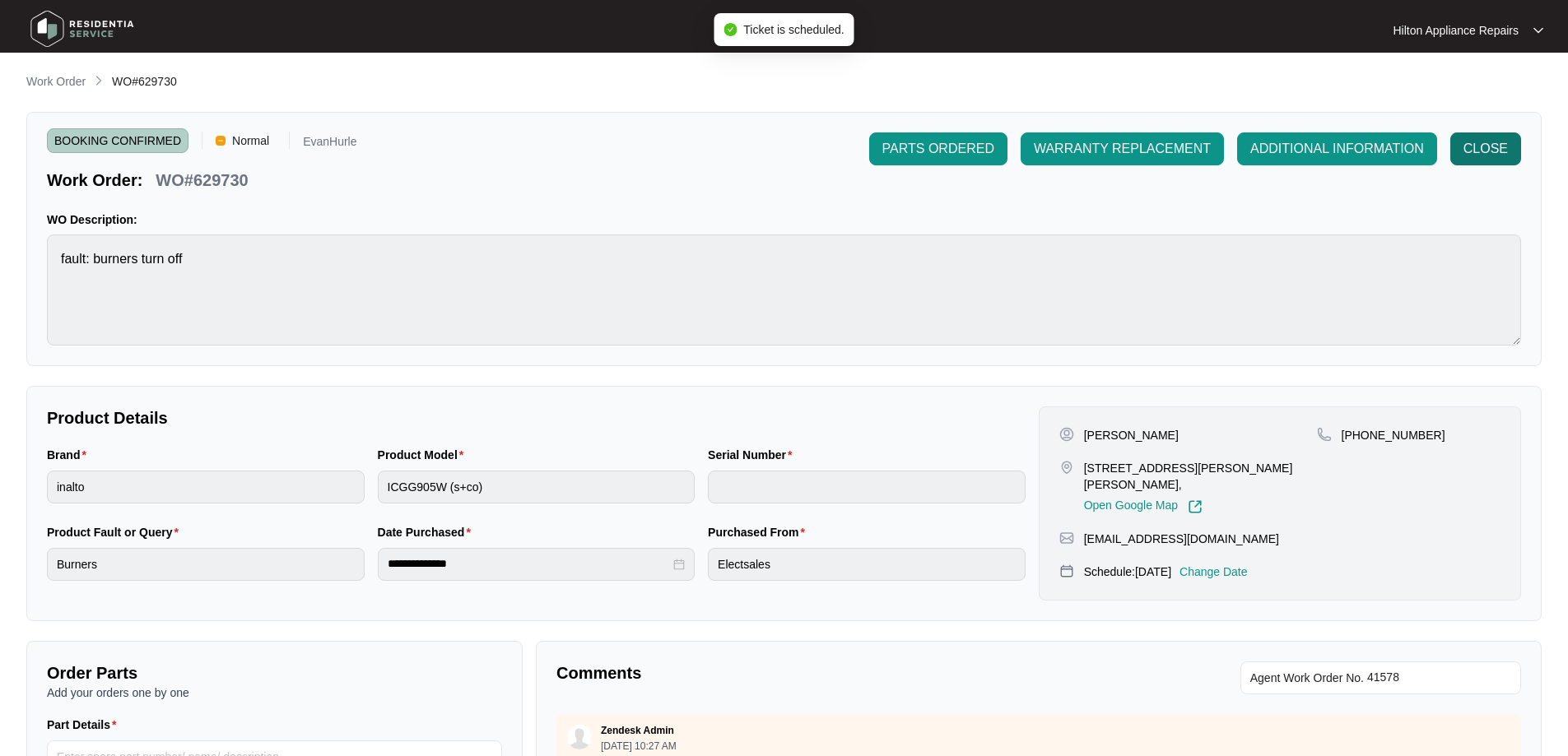
click at [1487, 146] on span "CLOSE" at bounding box center [1486, 148] width 44 height 20
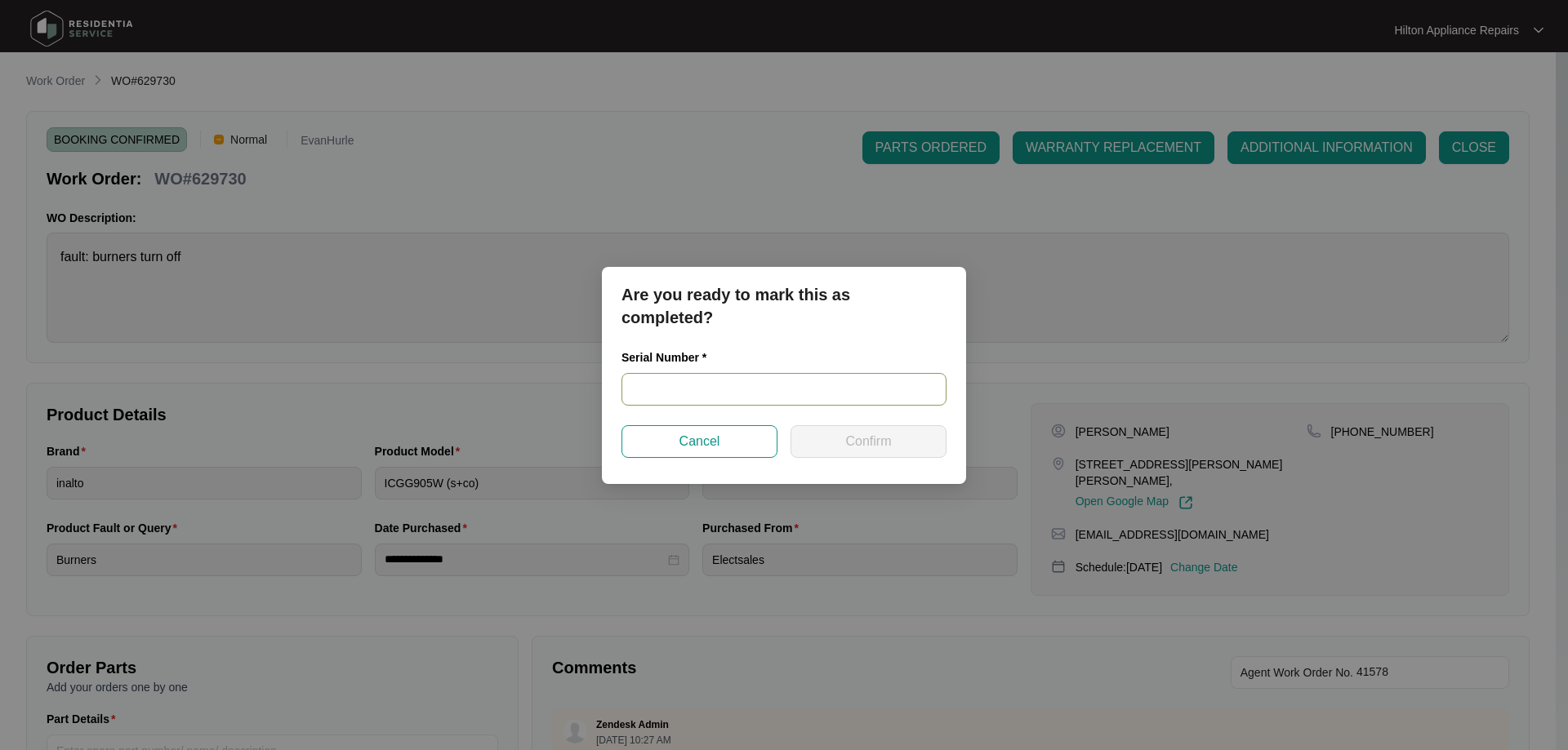
click at [808, 397] on input "text" at bounding box center [784, 389] width 325 height 33
click at [786, 383] on input "text" at bounding box center [784, 389] width 325 height 33
type input "240400594"
click at [867, 438] on span "Confirm" at bounding box center [868, 441] width 46 height 19
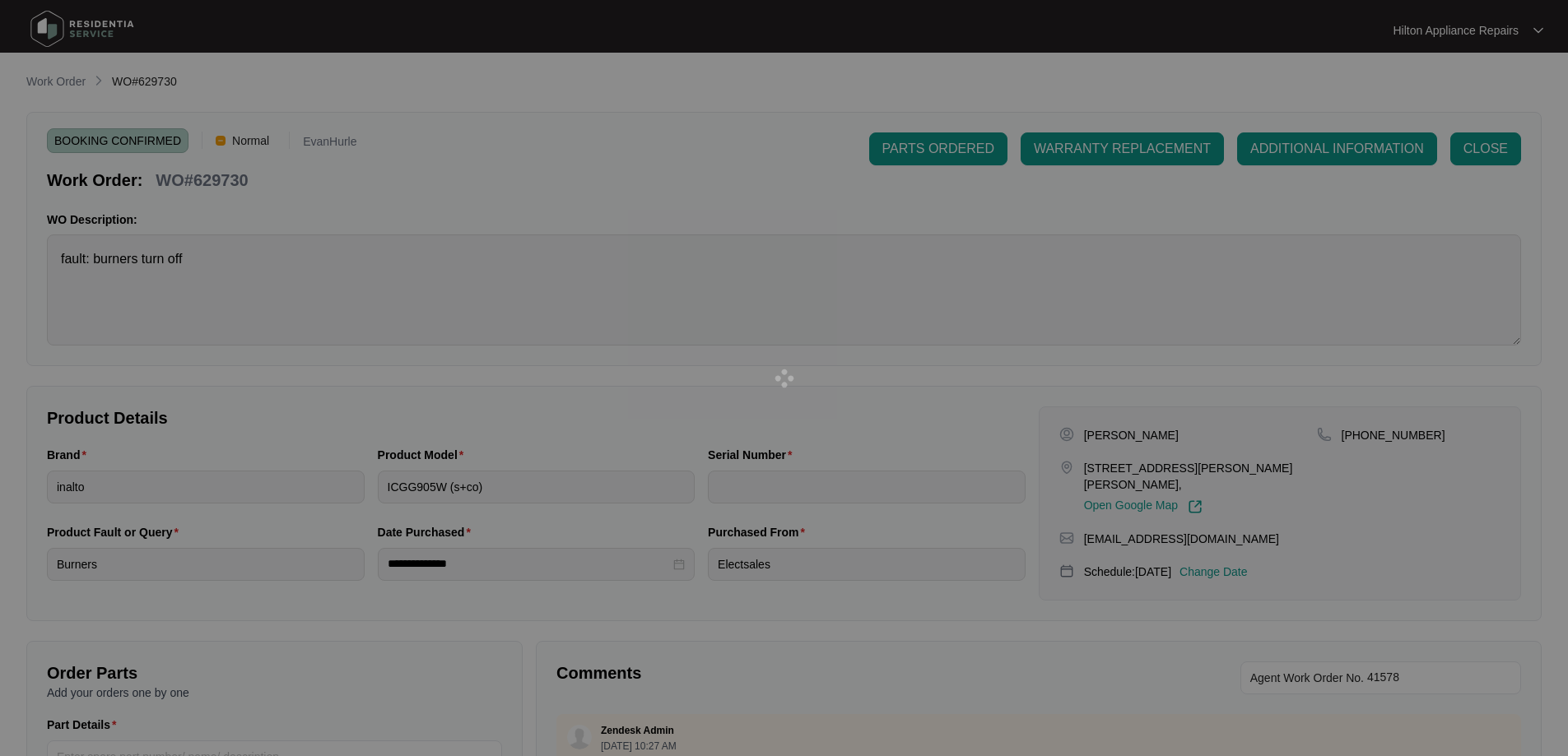
type input "240400594"
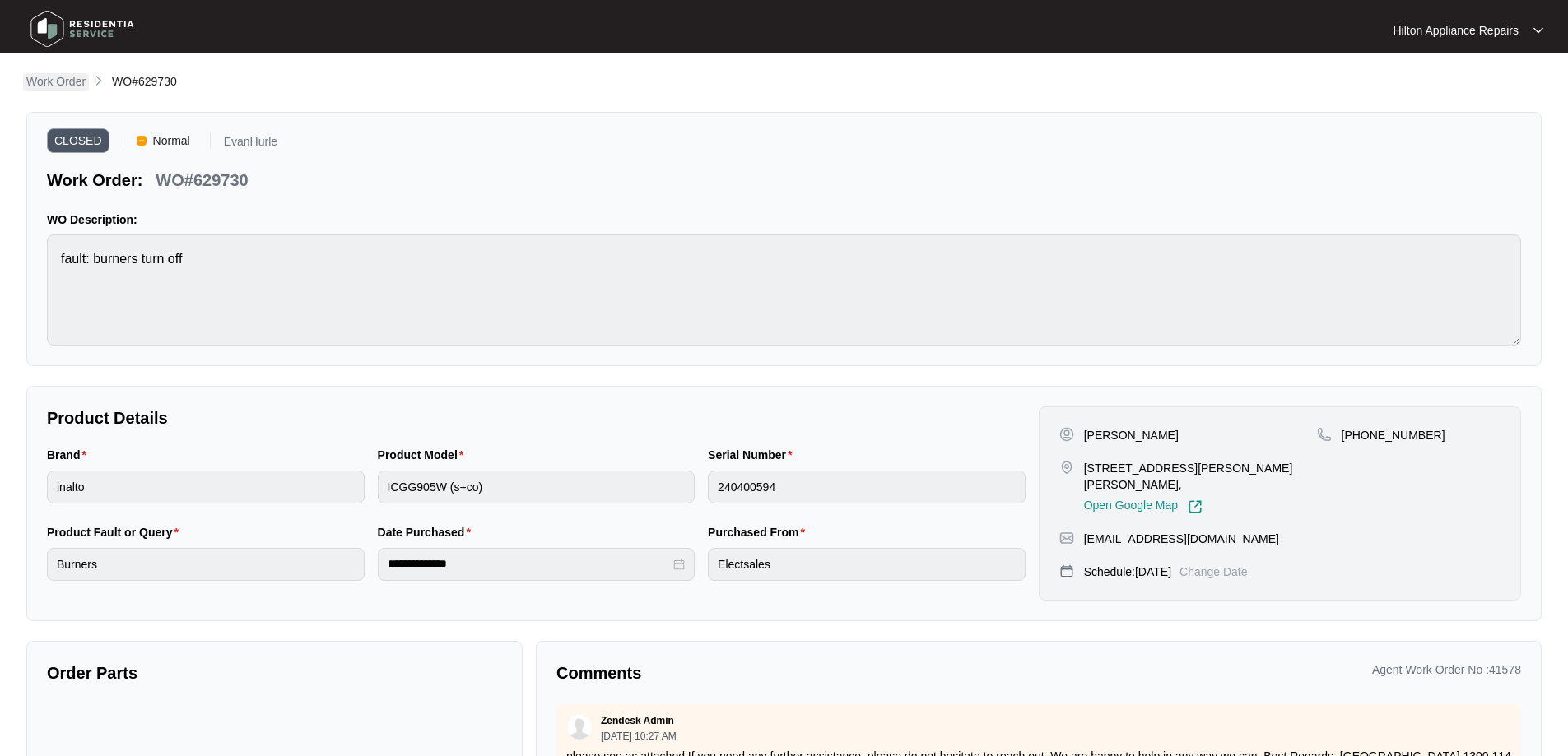
click at [69, 78] on p "Work Order" at bounding box center [56, 81] width 60 height 16
